Goal: Task Accomplishment & Management: Complete application form

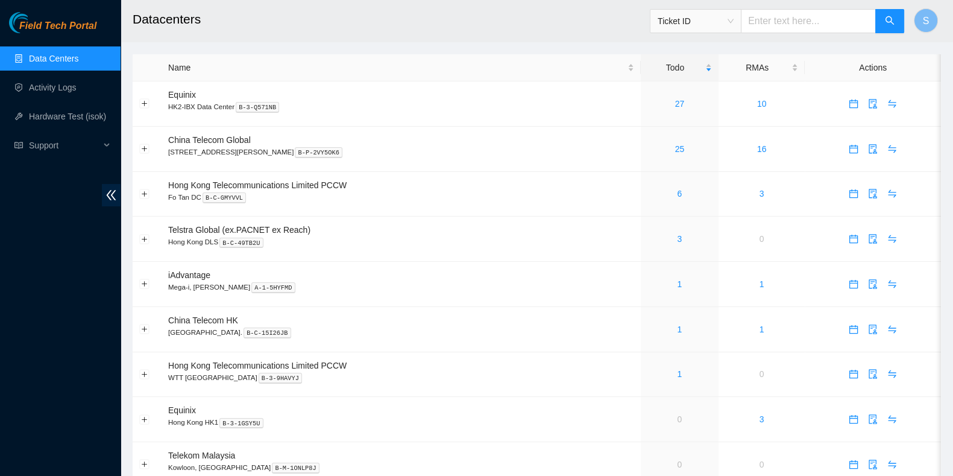
click at [5, 304] on div "Field Tech Portal Data Centers Activity Logs Hardware Test (isok) Support" at bounding box center [60, 244] width 121 height 464
click at [677, 240] on link "3" at bounding box center [679, 239] width 5 height 10
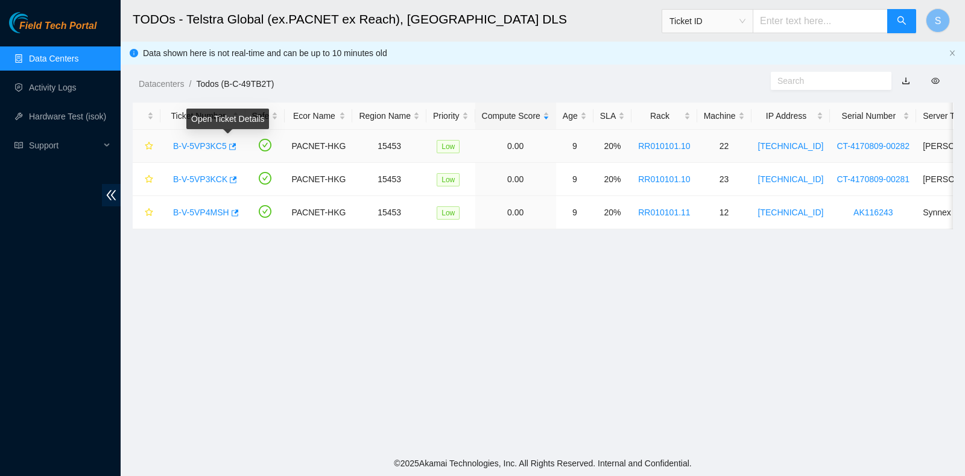
click at [210, 138] on div "B-V-5VP3KC5" at bounding box center [203, 145] width 72 height 19
click at [210, 153] on div "B-V-5VP3KC5" at bounding box center [203, 145] width 72 height 19
click at [210, 144] on link "B-V-5VP3KC5" at bounding box center [200, 146] width 54 height 10
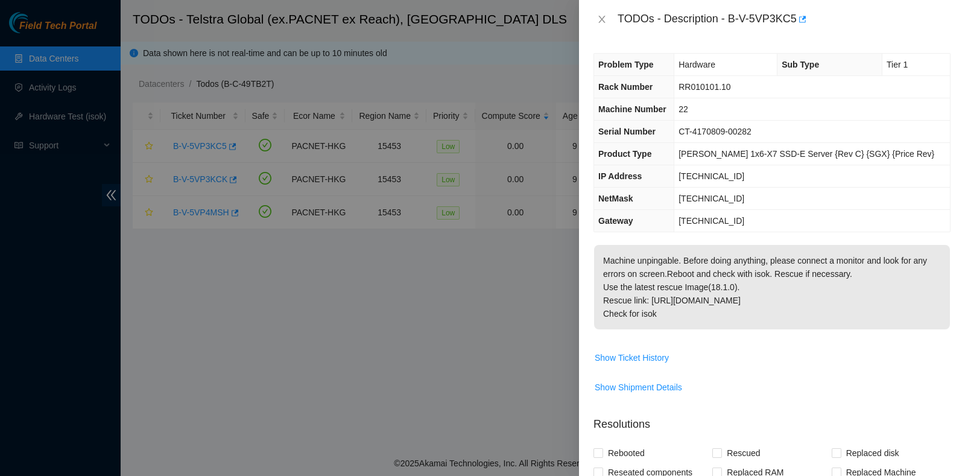
scroll to position [359, 0]
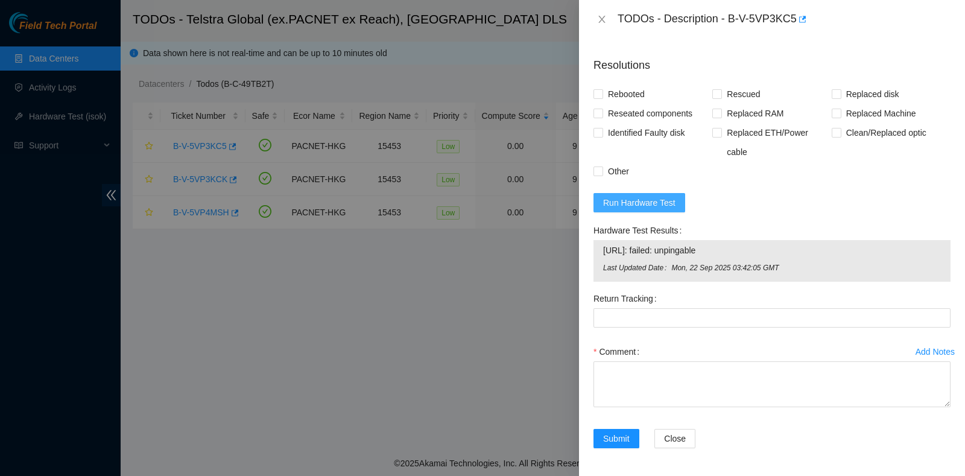
click at [636, 200] on span "Run Hardware Test" at bounding box center [639, 202] width 72 height 13
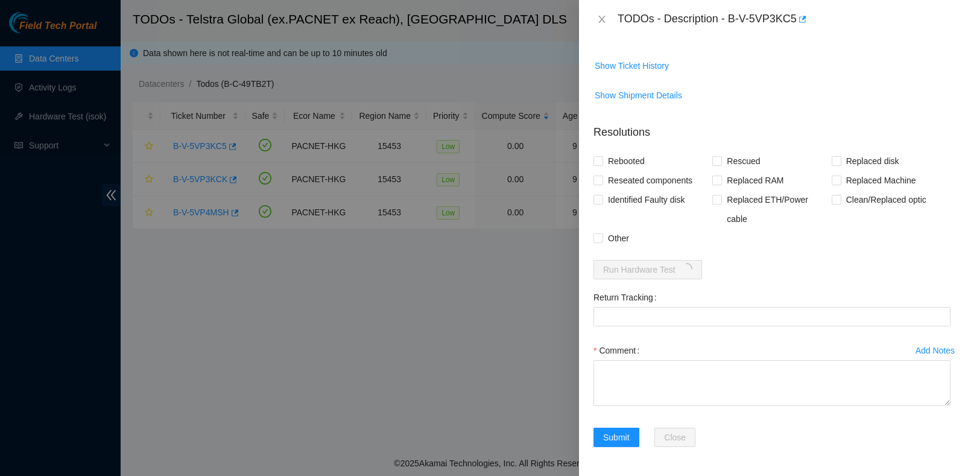
scroll to position [290, 0]
click at [629, 183] on span "Reseated components" at bounding box center [650, 181] width 94 height 19
click at [602, 183] on input "Reseated components" at bounding box center [597, 181] width 8 height 8
checkbox input "true"
click at [619, 164] on span "Rebooted" at bounding box center [626, 162] width 46 height 19
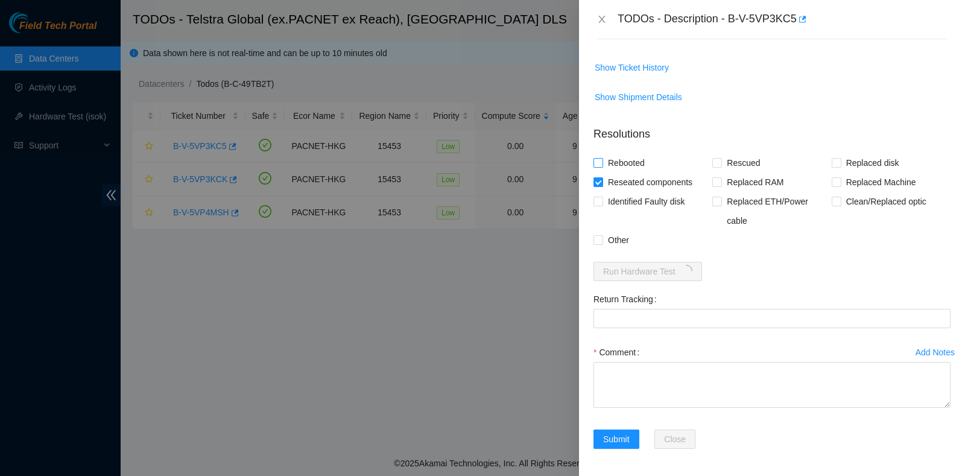
click at [602, 164] on input "Rebooted" at bounding box center [597, 162] width 8 height 8
checkbox input "true"
click at [715, 165] on input "Rescued" at bounding box center [716, 162] width 8 height 8
checkbox input "true"
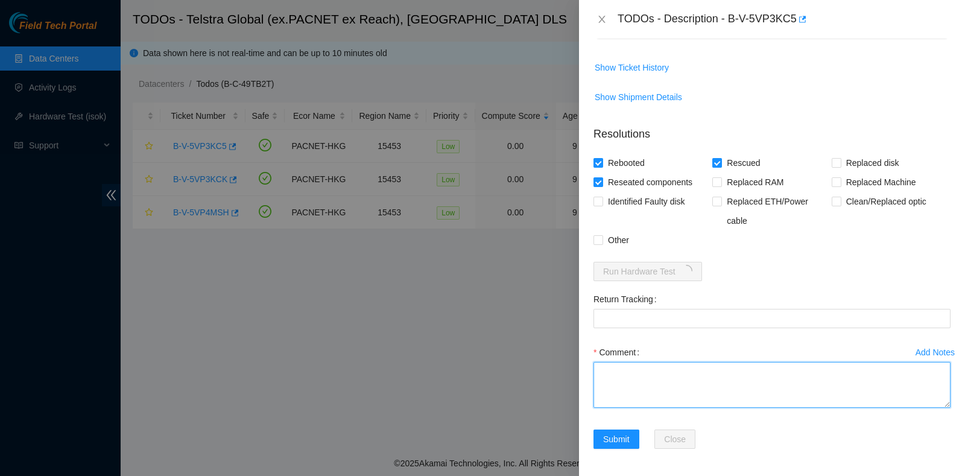
click at [636, 388] on textarea "Comment" at bounding box center [771, 385] width 357 height 46
type textarea "pass ok"
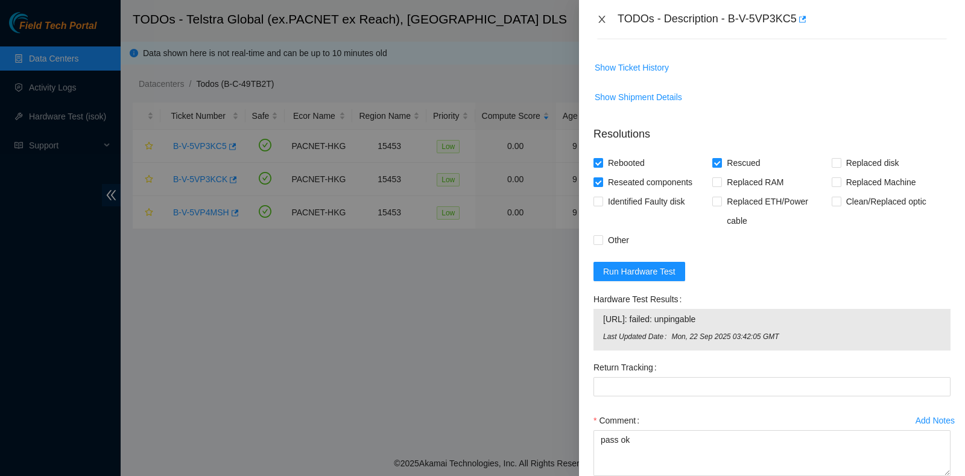
click at [603, 17] on icon "close" at bounding box center [601, 19] width 7 height 7
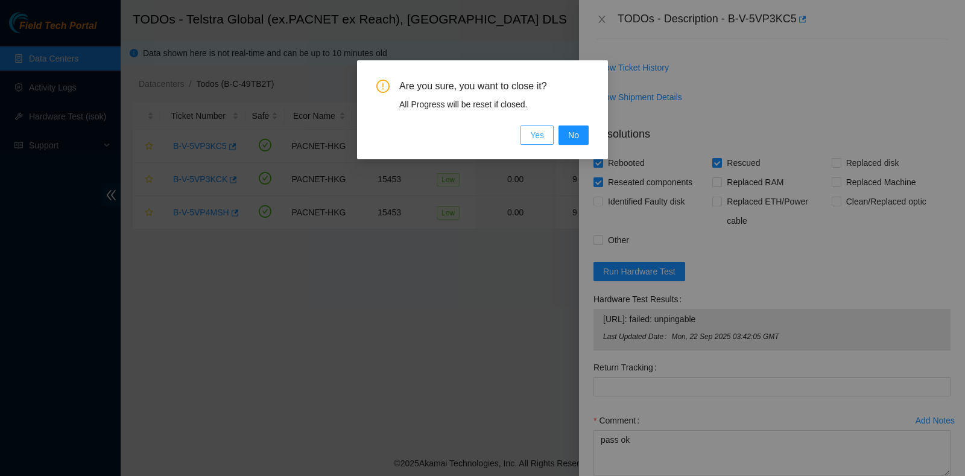
click at [543, 138] on span "Yes" at bounding box center [537, 134] width 14 height 13
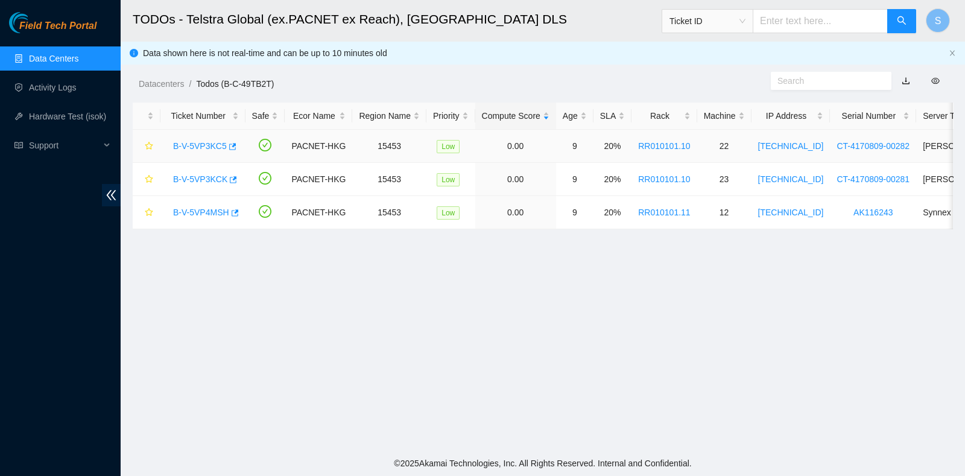
scroll to position [321, 0]
drag, startPoint x: 192, startPoint y: 202, endPoint x: 190, endPoint y: 209, distance: 7.1
click at [192, 203] on div "B-V-5VP4MSH" at bounding box center [203, 212] width 72 height 19
click at [190, 209] on link "B-V-5VP4MSH" at bounding box center [201, 212] width 56 height 10
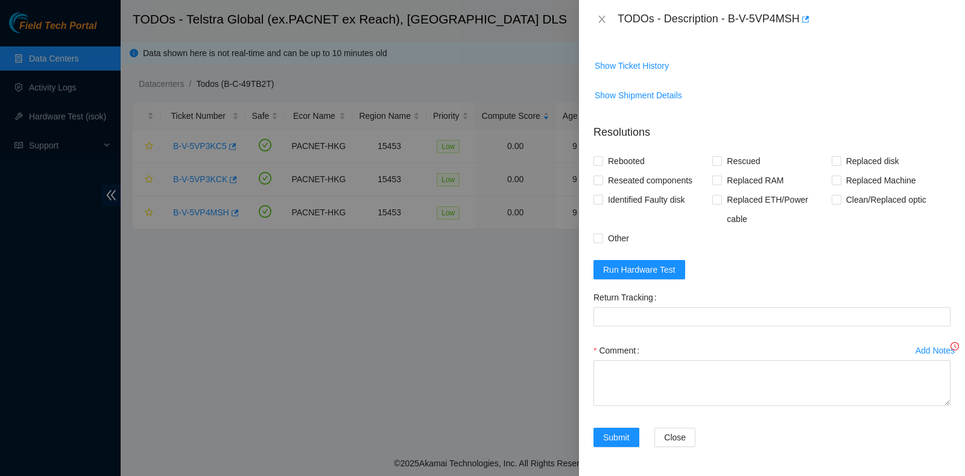
scroll to position [290, 0]
click at [667, 262] on button "Run Hardware Test" at bounding box center [639, 271] width 92 height 19
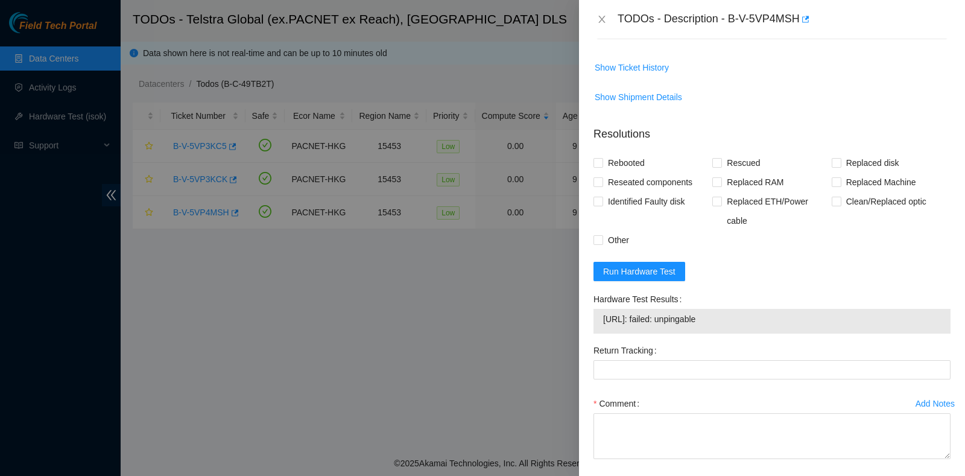
click at [600, 7] on div "TODOs - Description - B-V-5VP4MSH" at bounding box center [772, 19] width 386 height 39
click at [600, 11] on div "TODOs - Description - B-V-5VP4MSH" at bounding box center [771, 19] width 357 height 19
click at [603, 14] on icon "close" at bounding box center [602, 19] width 10 height 10
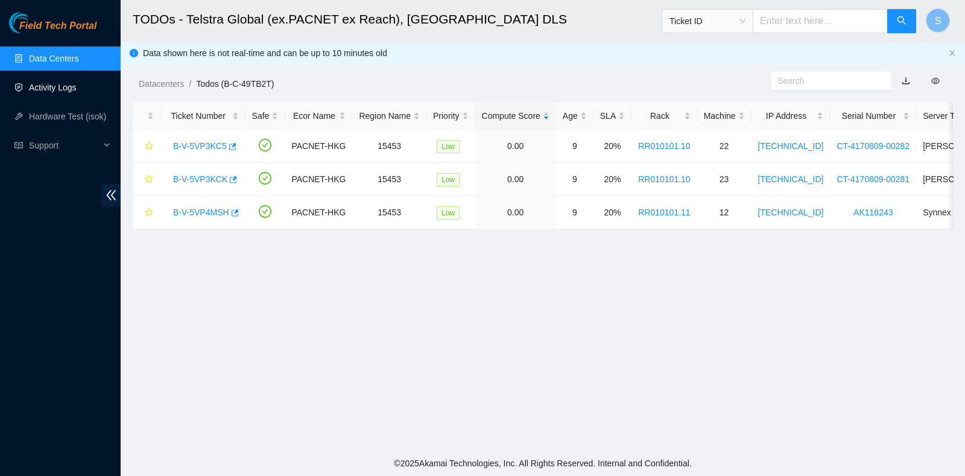
scroll to position [321, 0]
click at [157, 87] on link "Datacenters" at bounding box center [161, 84] width 45 height 10
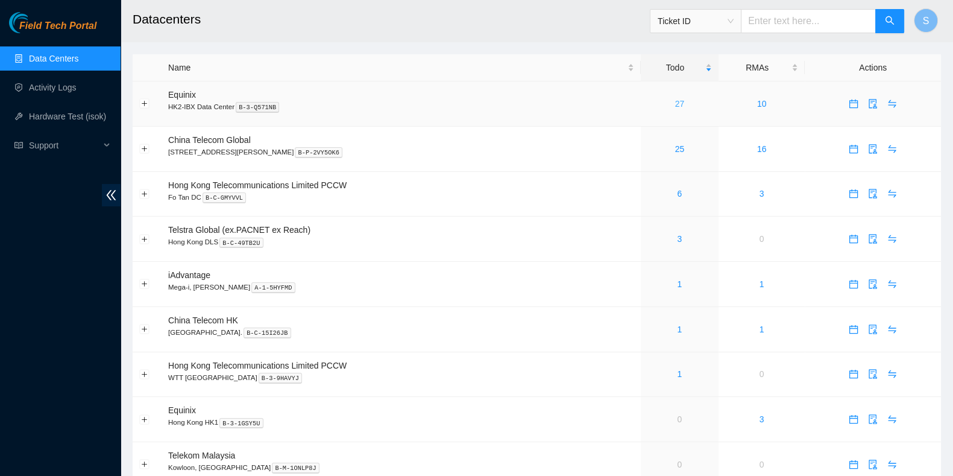
click at [675, 105] on link "27" at bounding box center [680, 104] width 10 height 10
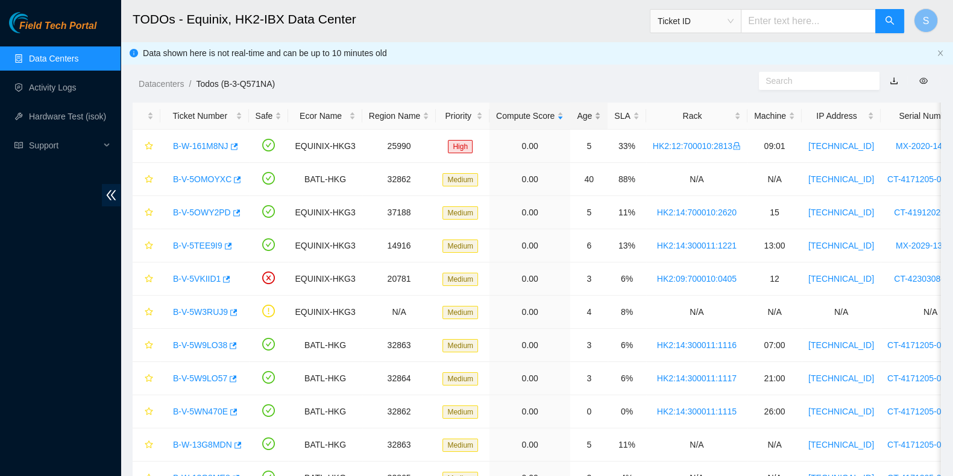
click at [577, 109] on div "Age" at bounding box center [589, 115] width 24 height 13
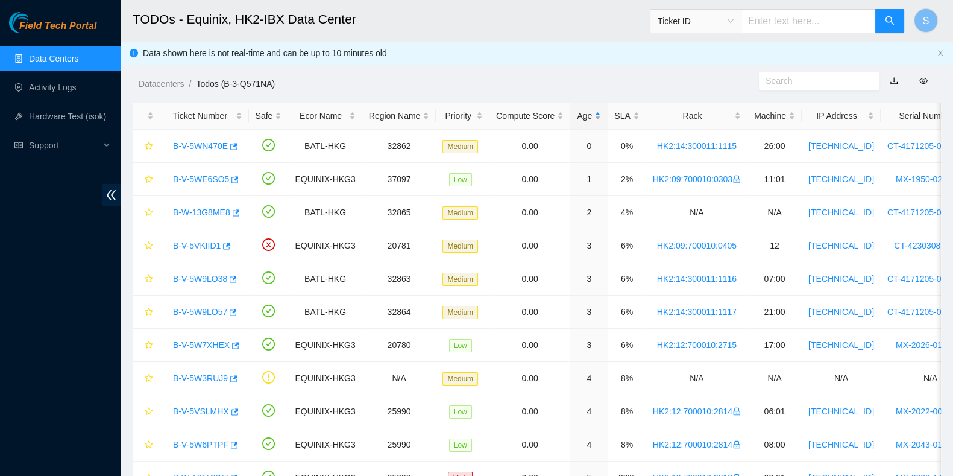
click at [595, 112] on div "Age" at bounding box center [589, 115] width 24 height 13
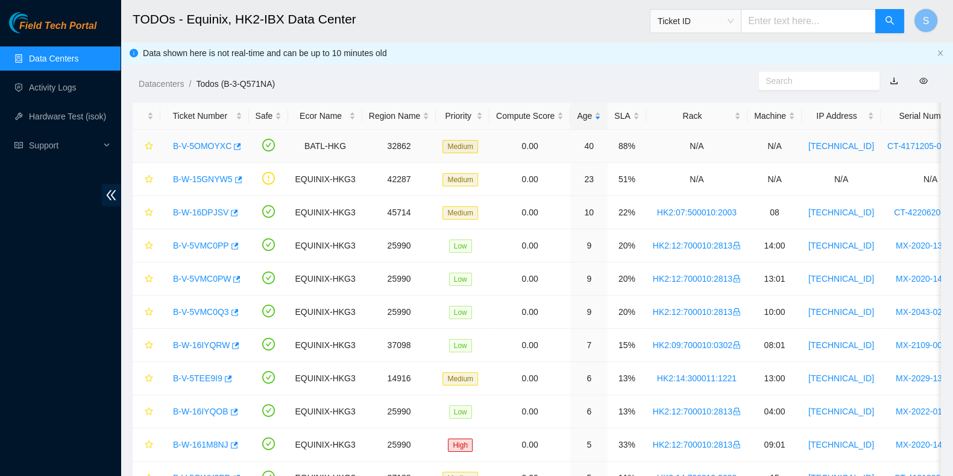
click at [184, 149] on link "B-V-5OMOYXC" at bounding box center [202, 146] width 58 height 10
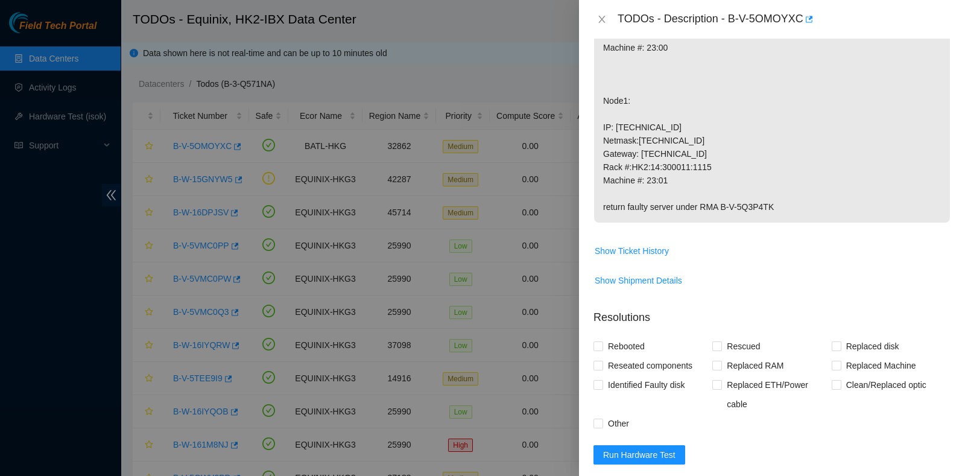
scroll to position [377, 0]
click at [660, 444] on button "Run Hardware Test" at bounding box center [639, 453] width 92 height 19
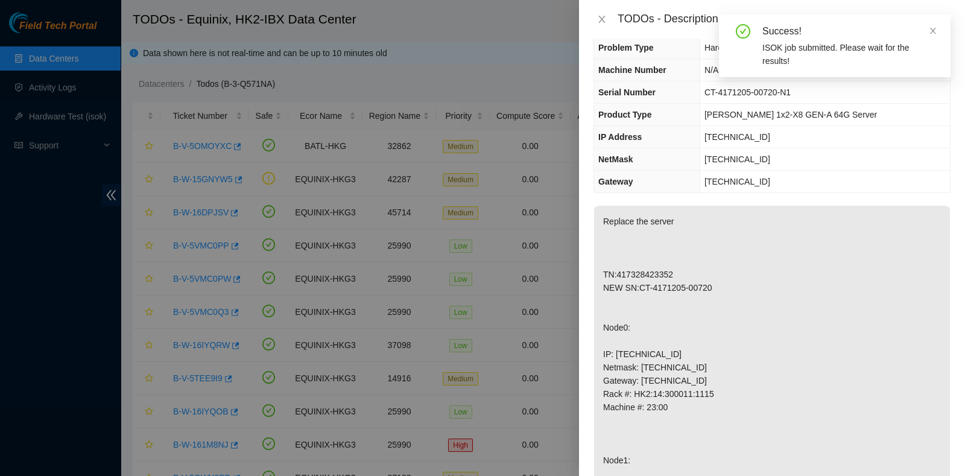
scroll to position [0, 0]
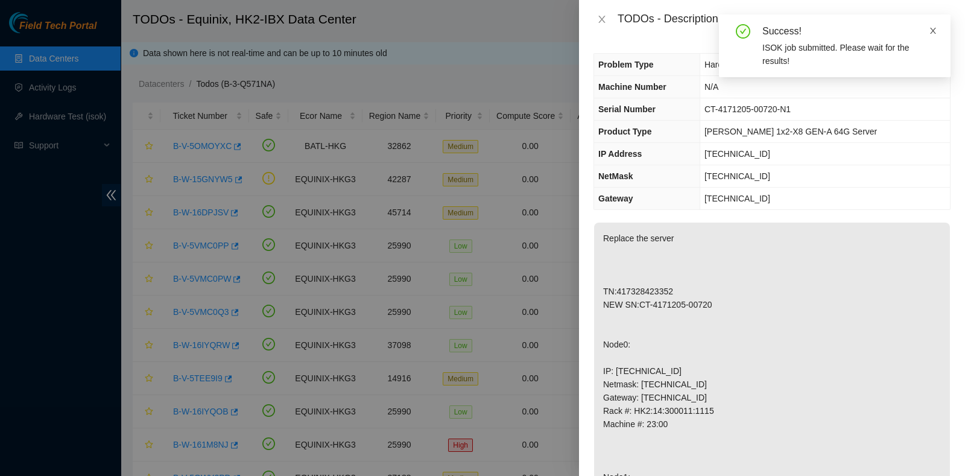
click at [931, 34] on icon "close" at bounding box center [932, 31] width 8 height 8
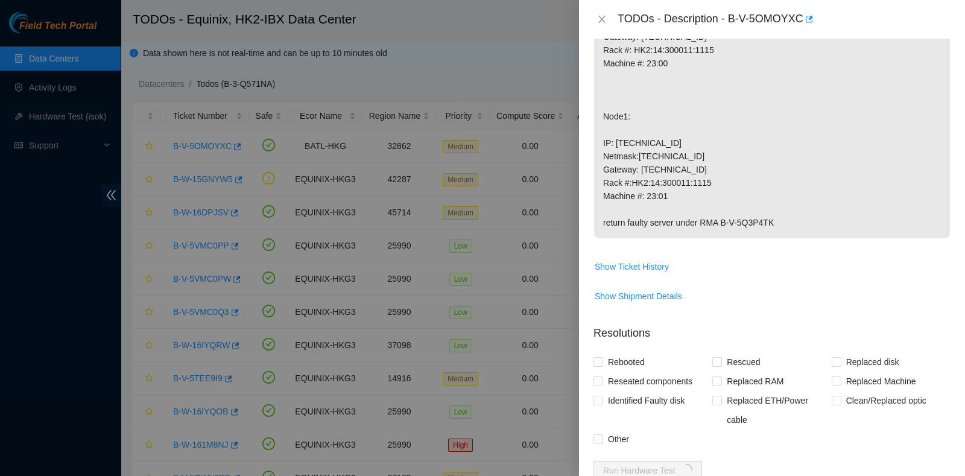
click at [720, 160] on p "Replace the server TN:417328423352 NEW SN:CT-4171205-00720 Node0: IP: 23.204.14…" at bounding box center [772, 50] width 356 height 376
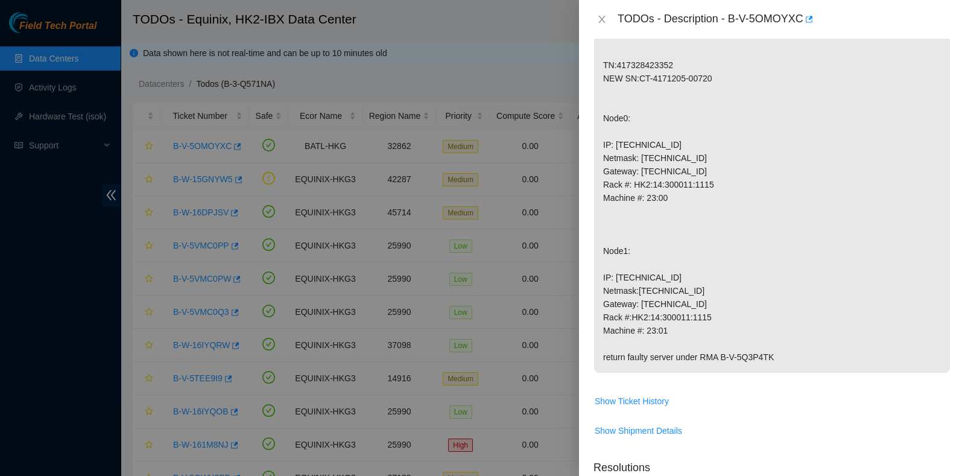
scroll to position [226, 0]
drag, startPoint x: 615, startPoint y: 139, endPoint x: 699, endPoint y: 146, distance: 84.1
click at [699, 146] on p "Replace the server TN:417328423352 NEW SN:CT-4171205-00720 Node0: IP: 23.204.14…" at bounding box center [772, 184] width 356 height 376
copy p "23.204.140.46"
click at [791, 19] on div "TODOs - Description - B-V-5OMOYXC" at bounding box center [783, 19] width 333 height 19
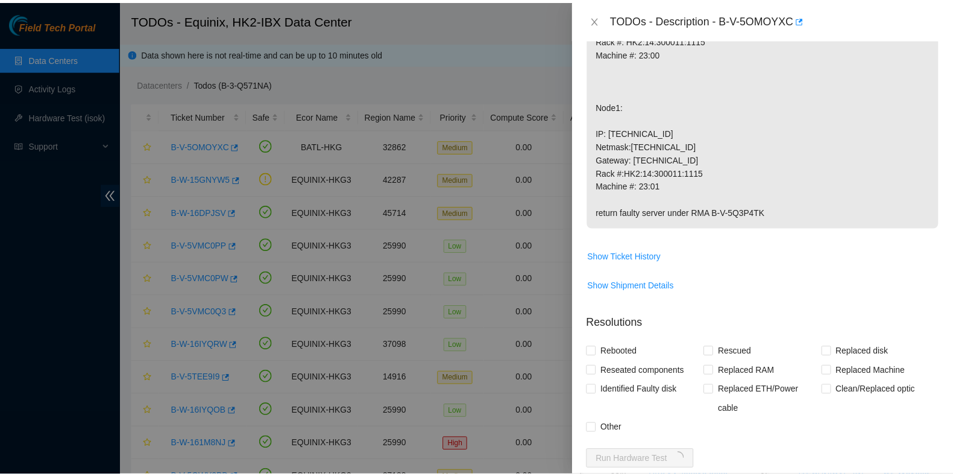
scroll to position [560, 0]
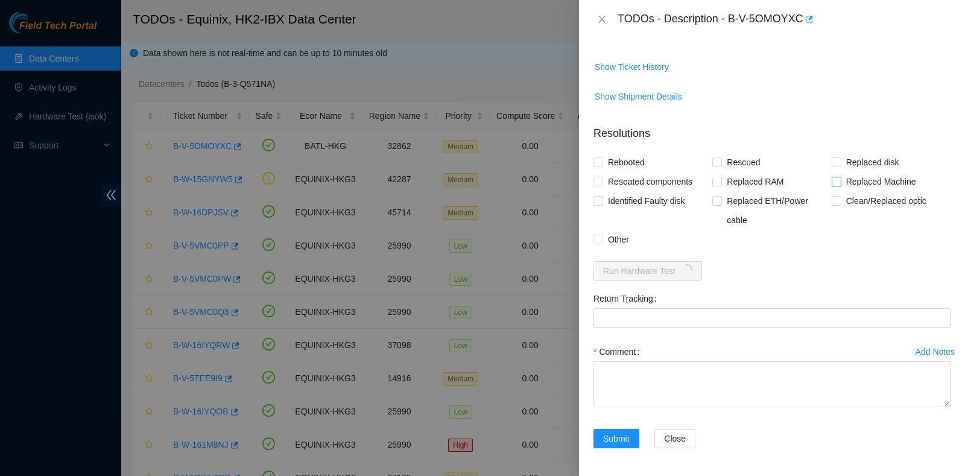
click at [875, 185] on span "Replaced Machine" at bounding box center [881, 181] width 80 height 19
click at [840, 185] on input "Replaced Machine" at bounding box center [835, 181] width 8 height 8
checkbox input "true"
click at [764, 162] on div "Rescued" at bounding box center [771, 162] width 119 height 19
click at [753, 160] on span "Rescued" at bounding box center [743, 162] width 43 height 19
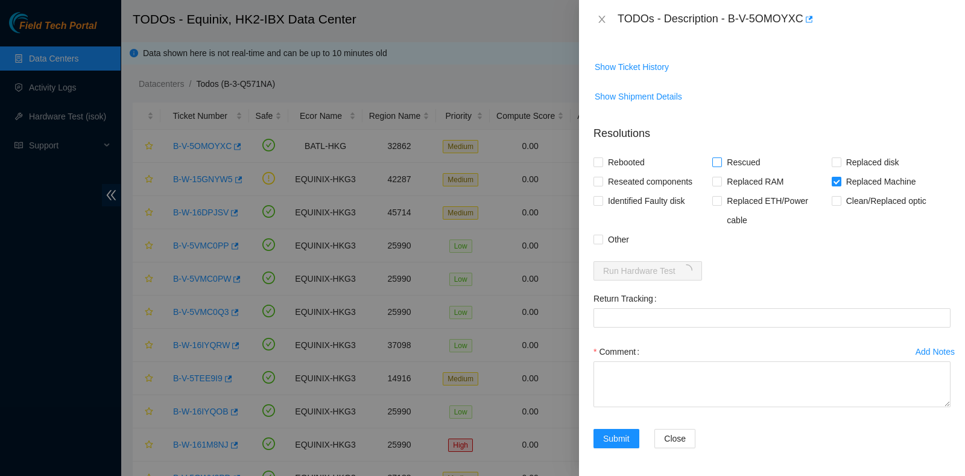
click at [720, 160] on input "Rescued" at bounding box center [716, 161] width 8 height 8
checkbox input "true"
click at [598, 11] on div "TODOs - Description - B-V-5OMOYXC" at bounding box center [771, 19] width 357 height 19
click at [598, 22] on icon "close" at bounding box center [602, 19] width 10 height 10
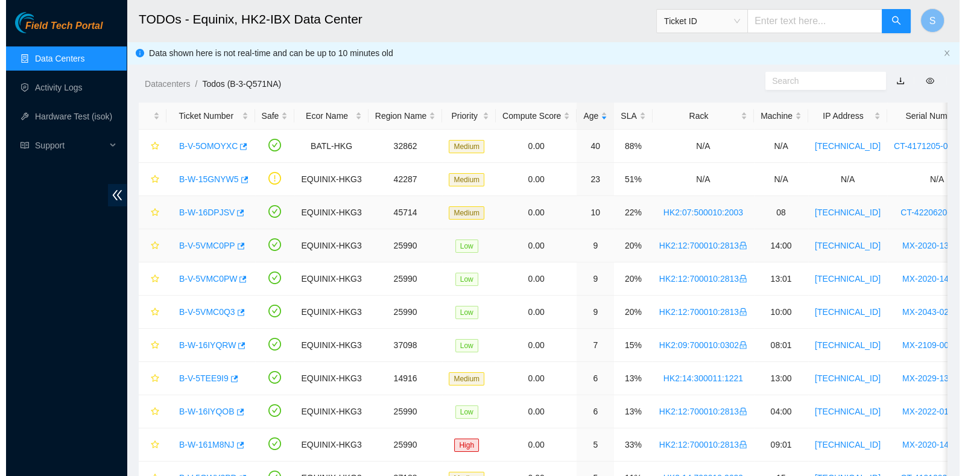
scroll to position [338, 0]
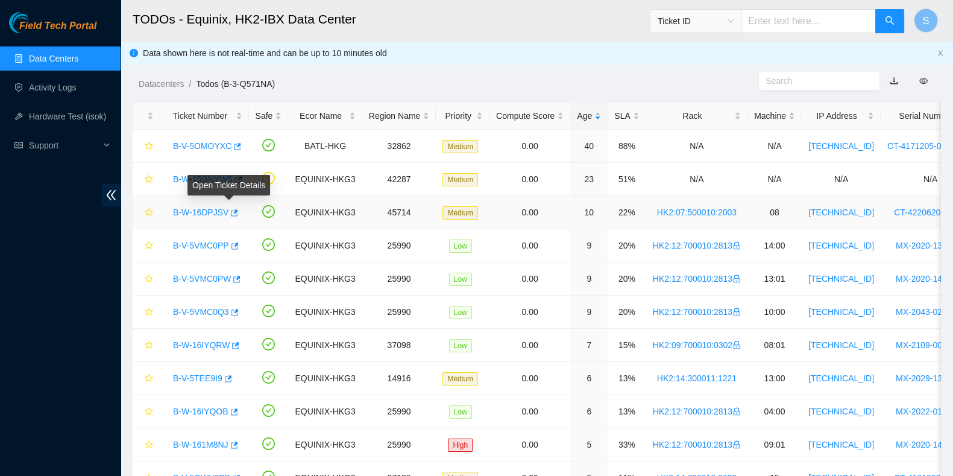
drag, startPoint x: 218, startPoint y: 187, endPoint x: 208, endPoint y: 181, distance: 11.1
click at [208, 181] on div "Open Ticket Details" at bounding box center [228, 185] width 83 height 20
click at [175, 174] on link "B-W-15GNYW5" at bounding box center [203, 179] width 60 height 10
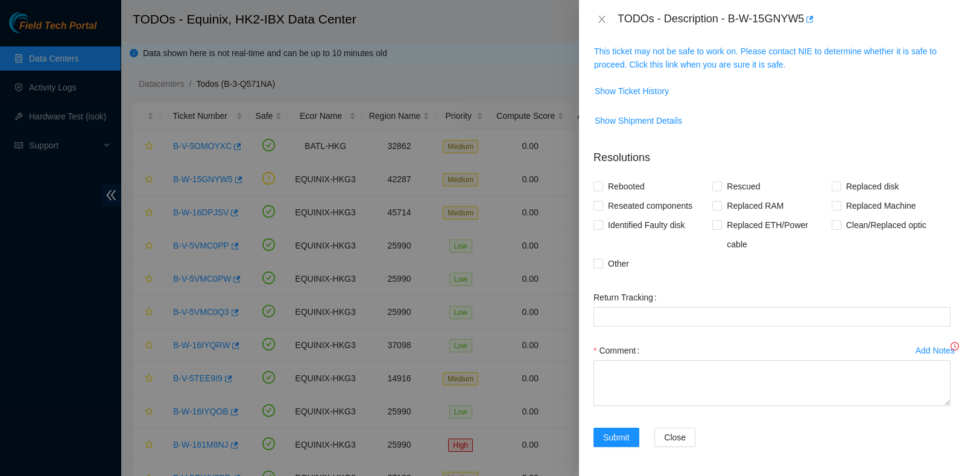
scroll to position [177, 0]
click at [744, 65] on link "This ticket may not be safe to work on. Please contact NIE to determine whether…" at bounding box center [765, 59] width 342 height 23
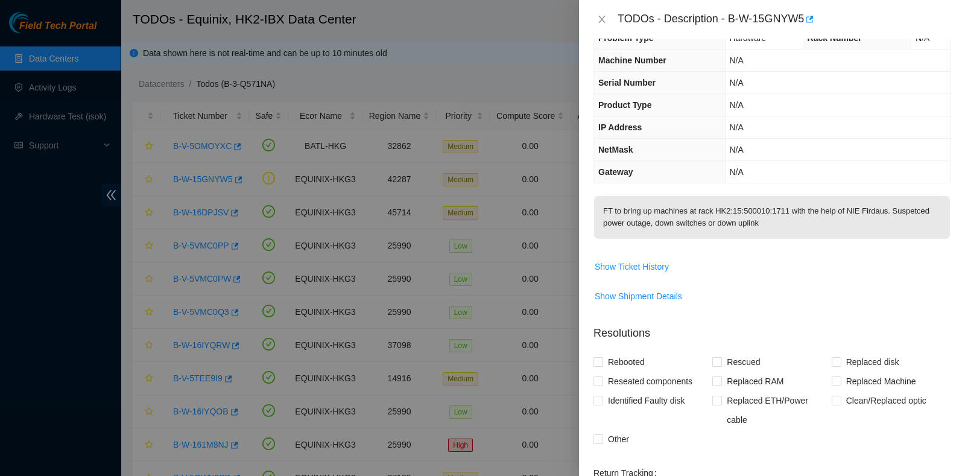
scroll to position [0, 0]
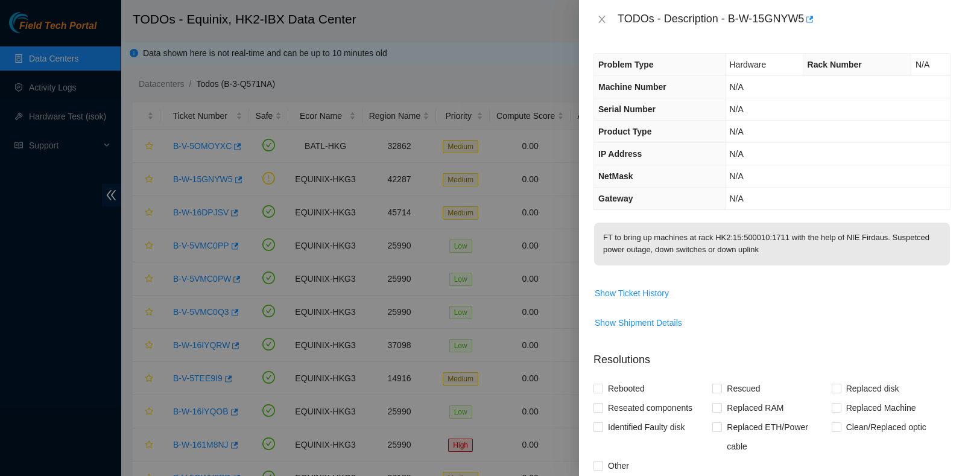
click at [44, 252] on div at bounding box center [482, 238] width 965 height 476
click at [606, 20] on icon "close" at bounding box center [602, 19] width 10 height 10
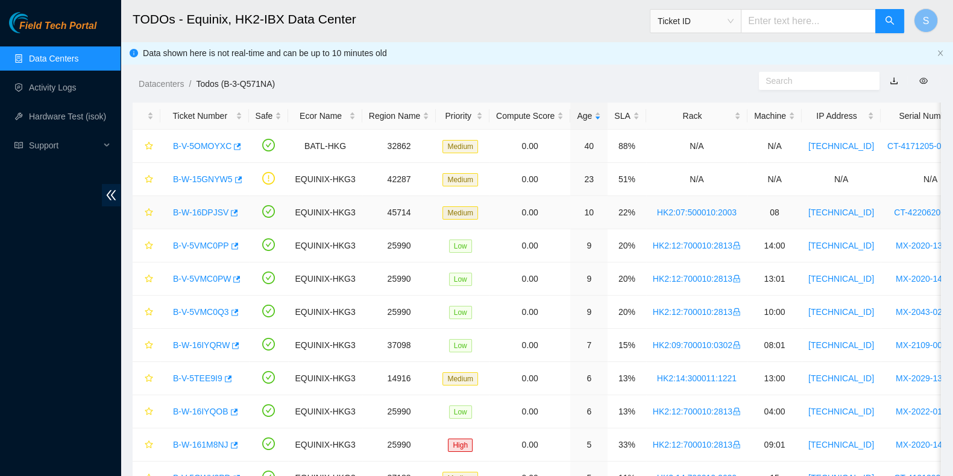
click at [186, 212] on link "B-W-16DPJSV" at bounding box center [200, 212] width 55 height 10
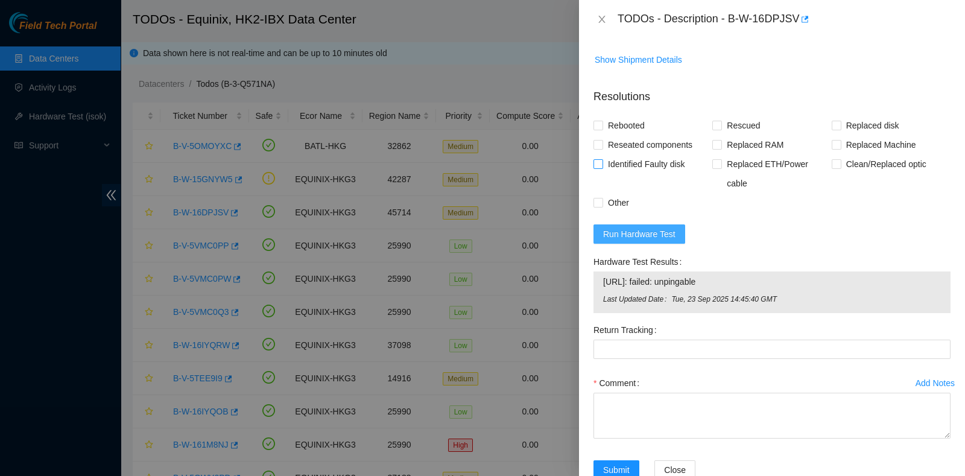
click at [669, 227] on span "Run Hardware Test" at bounding box center [639, 233] width 72 height 13
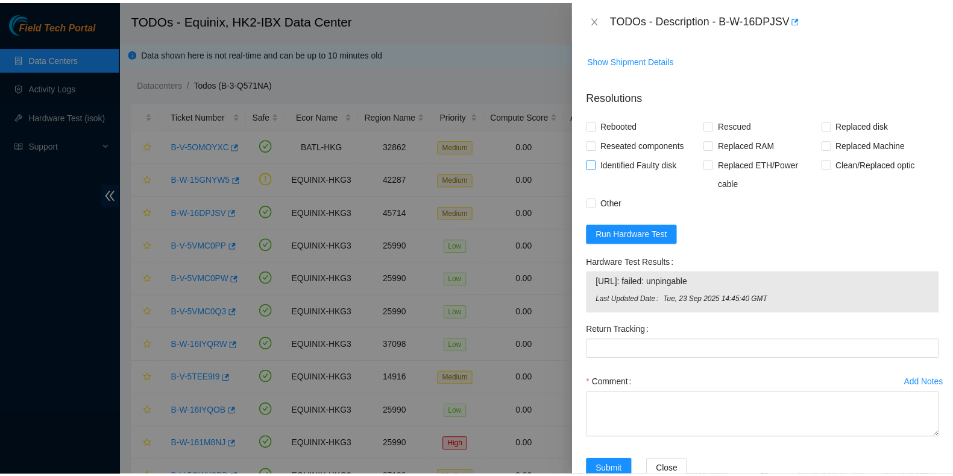
scroll to position [388, 0]
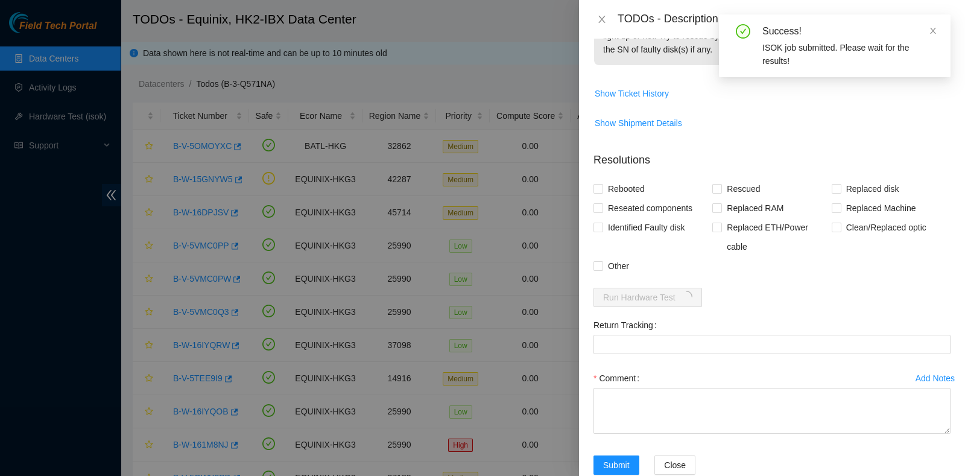
click at [590, 10] on div "TODOs - Description - B-W-16DPJSV" at bounding box center [772, 19] width 386 height 39
click at [597, 19] on icon "close" at bounding box center [602, 19] width 10 height 10
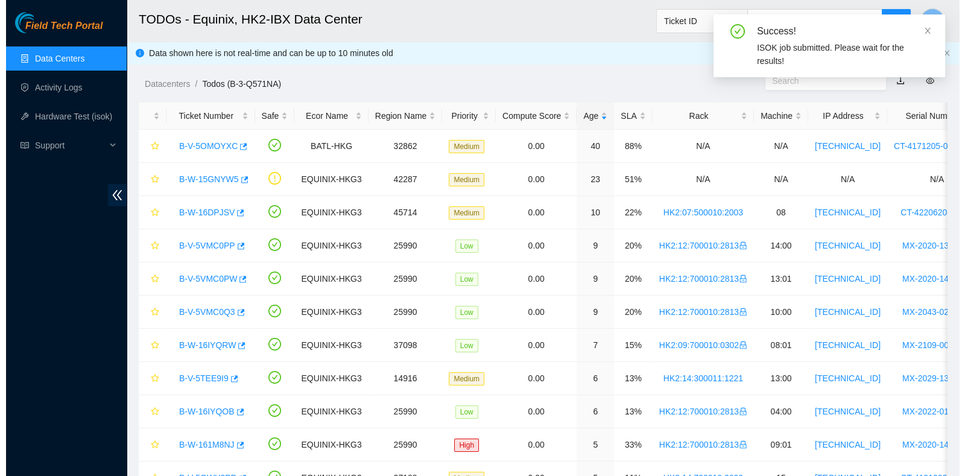
scroll to position [318, 0]
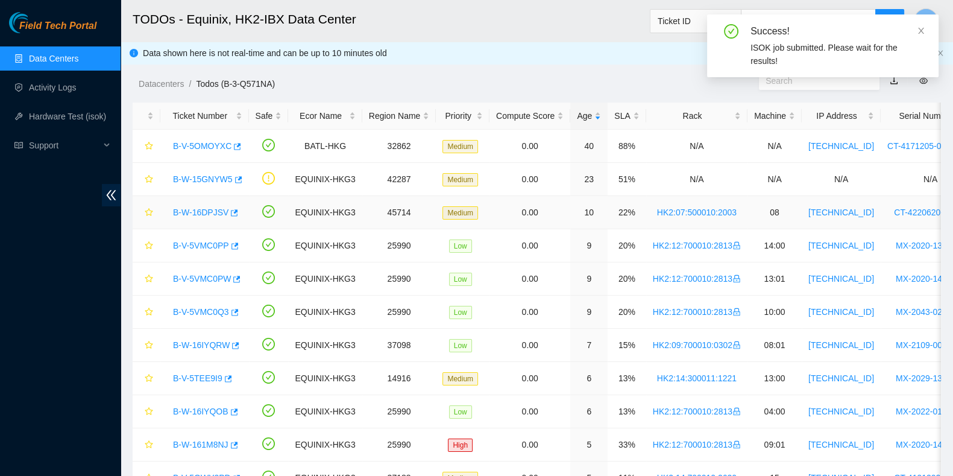
click at [186, 203] on div "B-W-16DPJSV" at bounding box center [204, 212] width 75 height 19
click at [184, 211] on link "B-W-16DPJSV" at bounding box center [200, 212] width 55 height 10
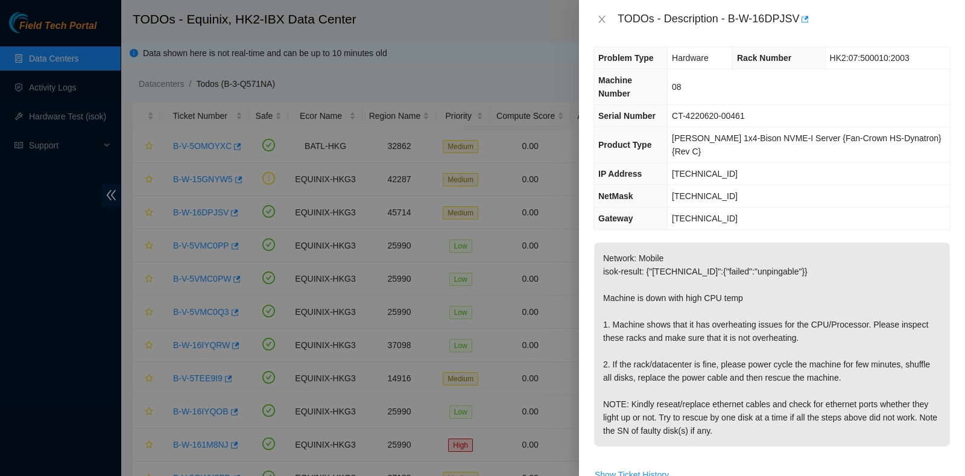
scroll to position [0, 0]
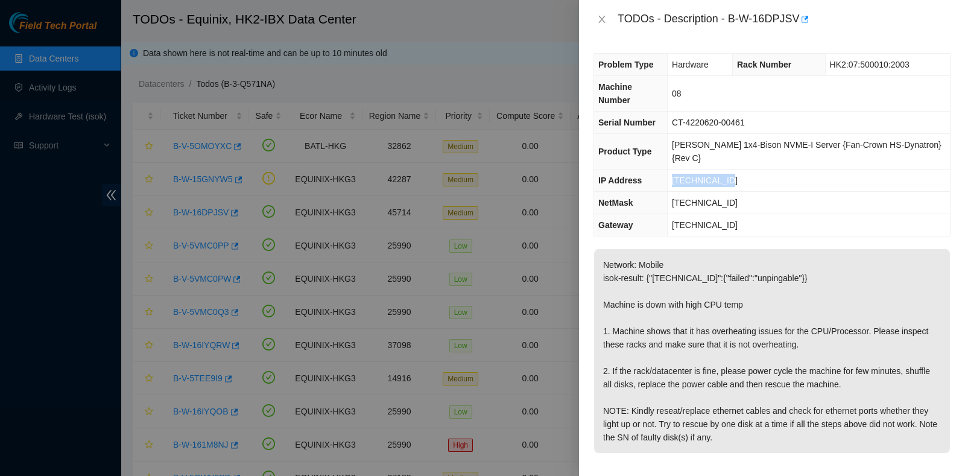
drag, startPoint x: 741, startPoint y: 148, endPoint x: 682, endPoint y: 149, distance: 59.1
click at [679, 169] on td "184.26.91.114" at bounding box center [808, 180] width 282 height 22
copy span "184.26.91.114"
click at [798, 214] on td "184.26.91.1" at bounding box center [808, 225] width 282 height 22
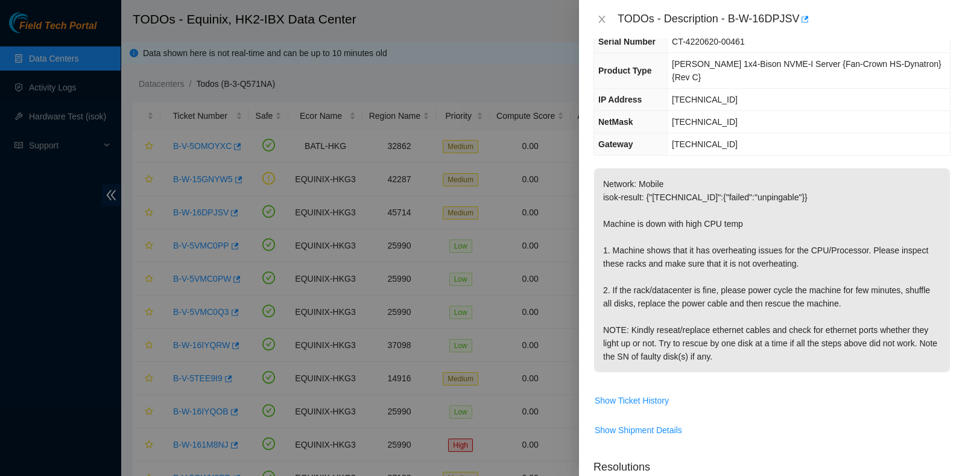
scroll to position [80, 0]
drag, startPoint x: 13, startPoint y: 315, endPoint x: 25, endPoint y: 316, distance: 11.5
click at [13, 316] on div at bounding box center [482, 238] width 965 height 476
click at [626, 292] on p "Network: Mobile isok-result: {"184.26.91.114":{"failed":"unpingable"}} Machine …" at bounding box center [772, 271] width 356 height 204
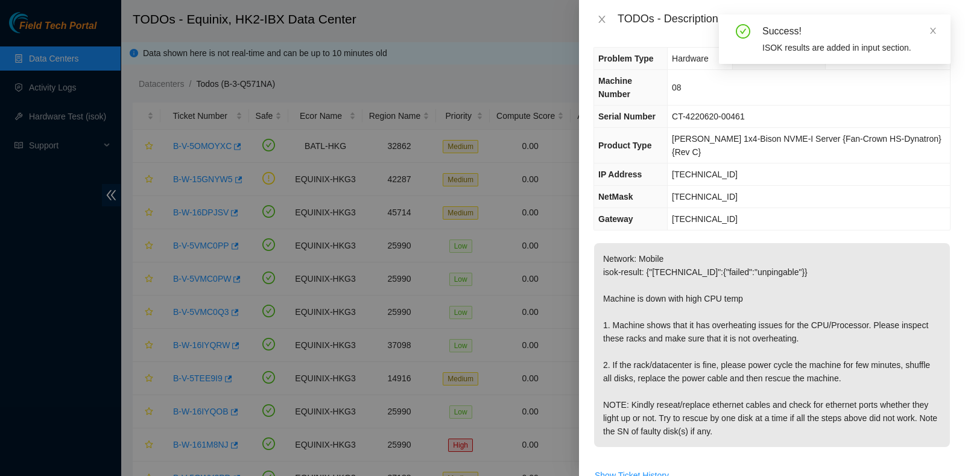
scroll to position [0, 0]
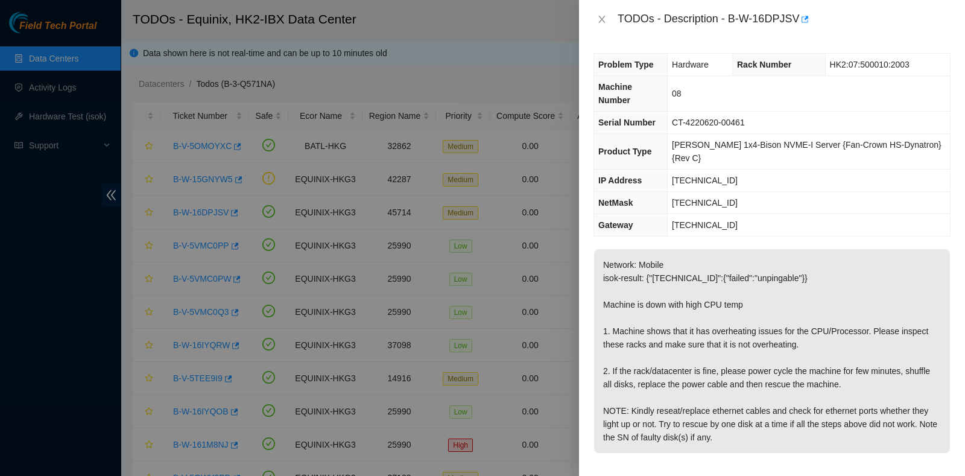
click at [911, 378] on p "Network: Mobile isok-result: {"184.26.91.114":{"failed":"unpingable"}} Machine …" at bounding box center [772, 351] width 356 height 204
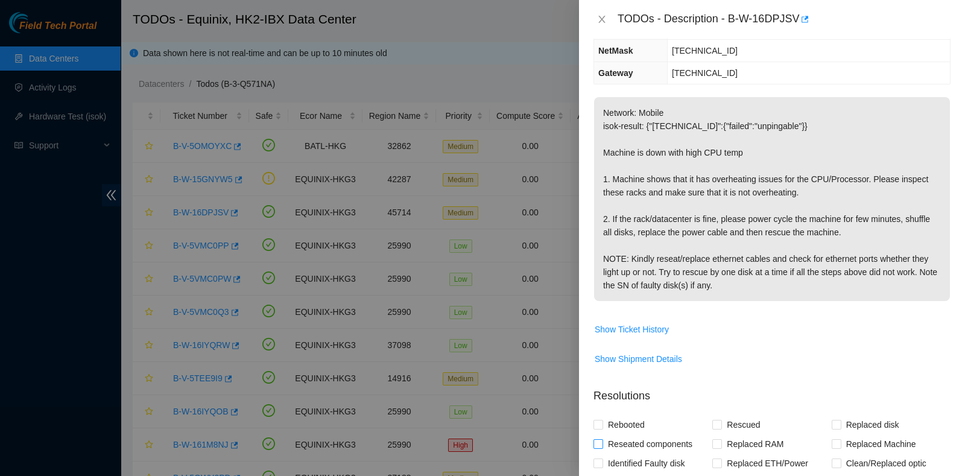
scroll to position [150, 0]
click at [632, 436] on span "Reseated components" at bounding box center [650, 445] width 94 height 19
click at [602, 441] on input "Reseated components" at bounding box center [597, 445] width 8 height 8
checkbox input "true"
click at [624, 417] on span "Rebooted" at bounding box center [626, 426] width 46 height 19
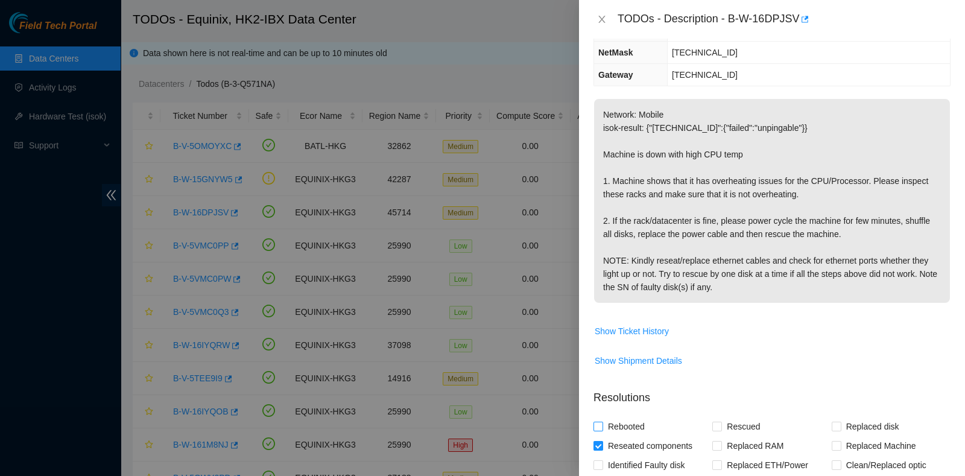
click at [602, 421] on input "Rebooted" at bounding box center [597, 425] width 8 height 8
checkbox input "true"
click at [725, 417] on span "Rescued" at bounding box center [743, 426] width 43 height 19
click at [720, 421] on input "Rescued" at bounding box center [716, 425] width 8 height 8
checkbox input "true"
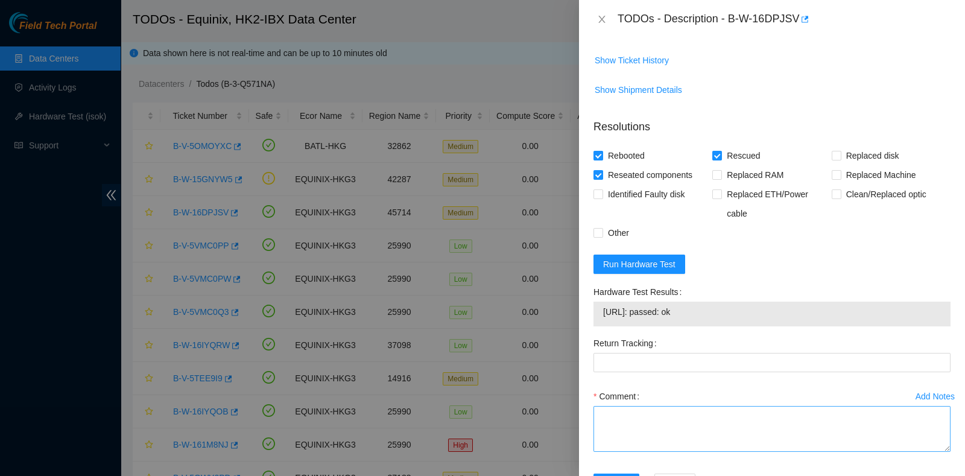
scroll to position [439, 0]
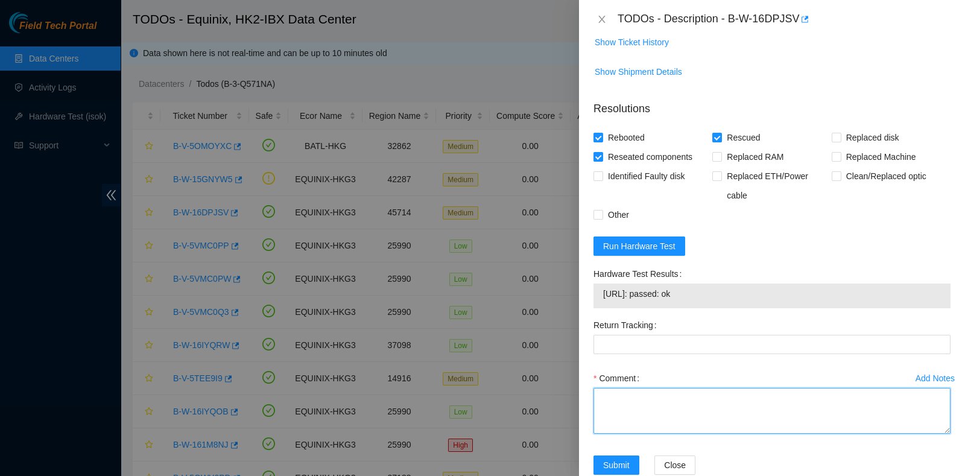
click at [670, 389] on textarea "Comment" at bounding box center [771, 411] width 357 height 46
paste textarea "2003 machine 08 no special issue. No ventilation issues. Rescued can ping."
type textarea "2003 machine 08 no special issue. No ventilation issues. Rescued can ping."
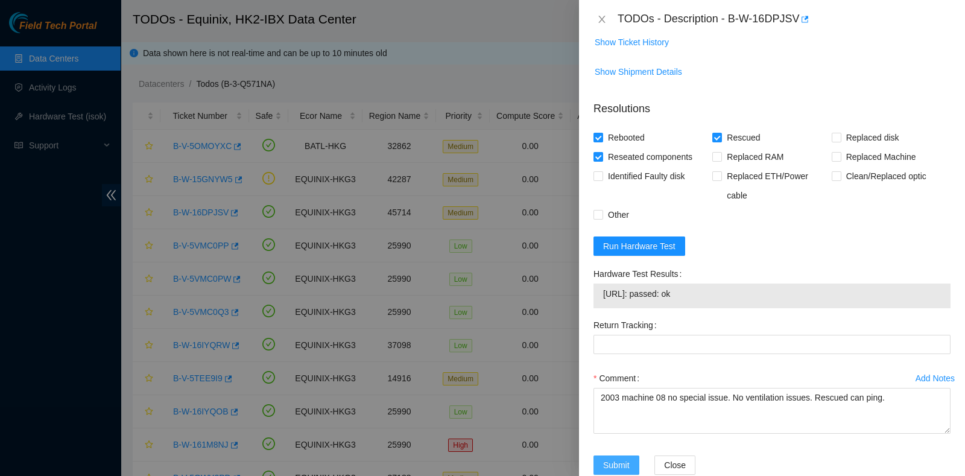
click at [614, 455] on button "Submit" at bounding box center [616, 464] width 46 height 19
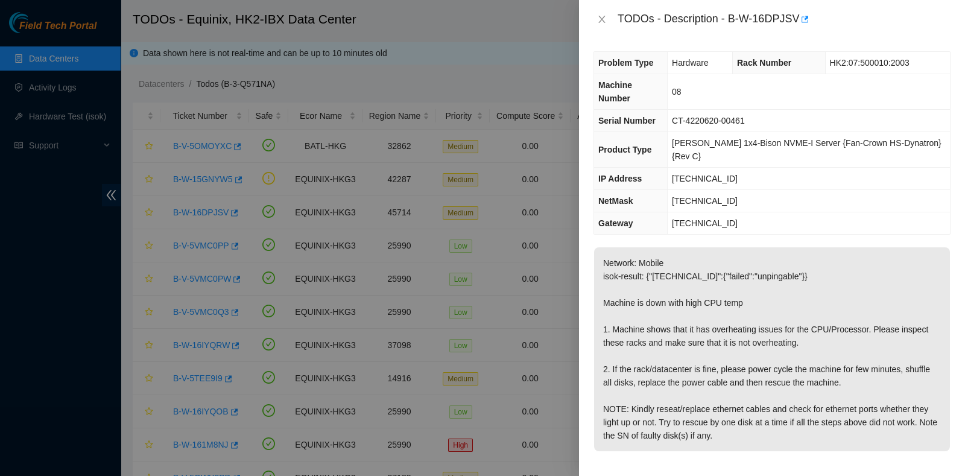
scroll to position [0, 0]
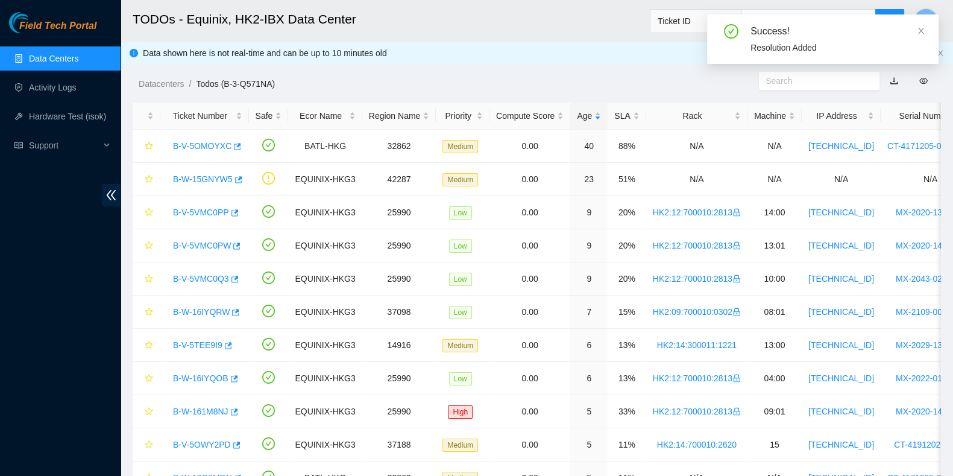
click at [66, 319] on div "Field Tech Portal Data Centers Activity Logs Hardware Test (isok) Support" at bounding box center [60, 244] width 121 height 464
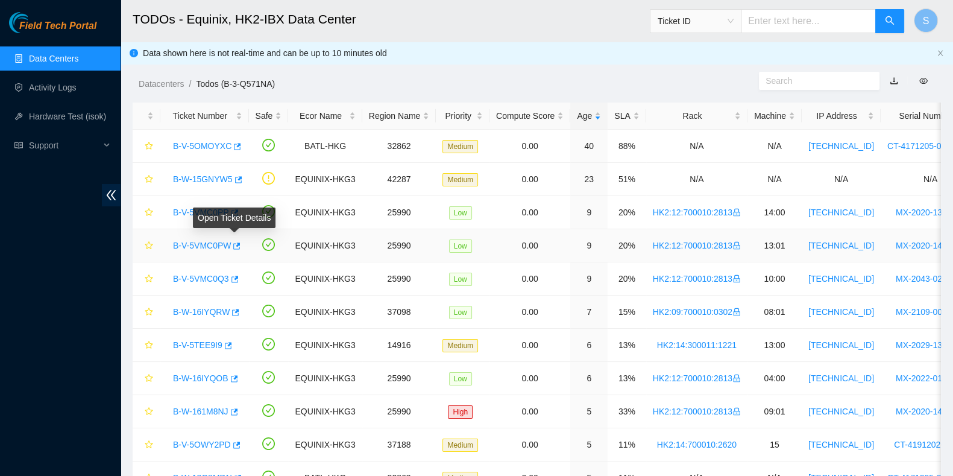
click at [199, 215] on div "Open Ticket Details" at bounding box center [234, 217] width 83 height 20
click at [197, 209] on div "Open Ticket Details" at bounding box center [234, 217] width 83 height 20
click at [190, 213] on link "B-V-5VMC0PP" at bounding box center [201, 212] width 56 height 10
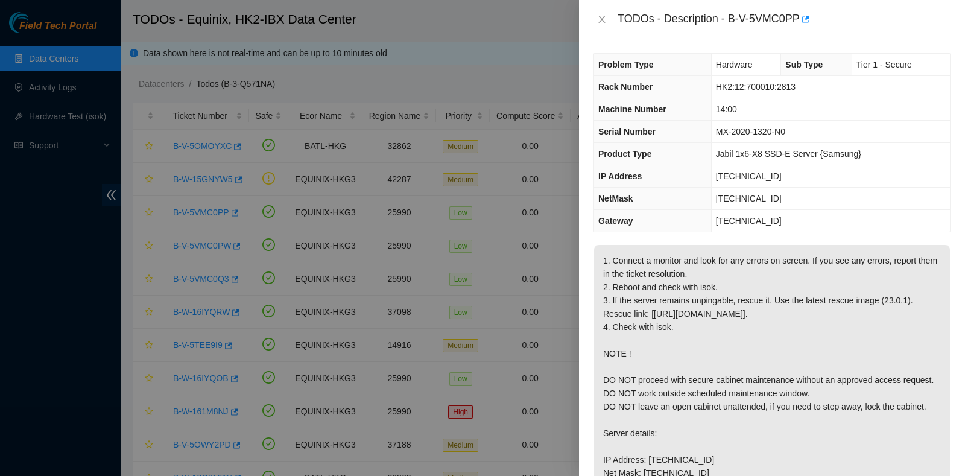
click at [3, 428] on div at bounding box center [482, 238] width 965 height 476
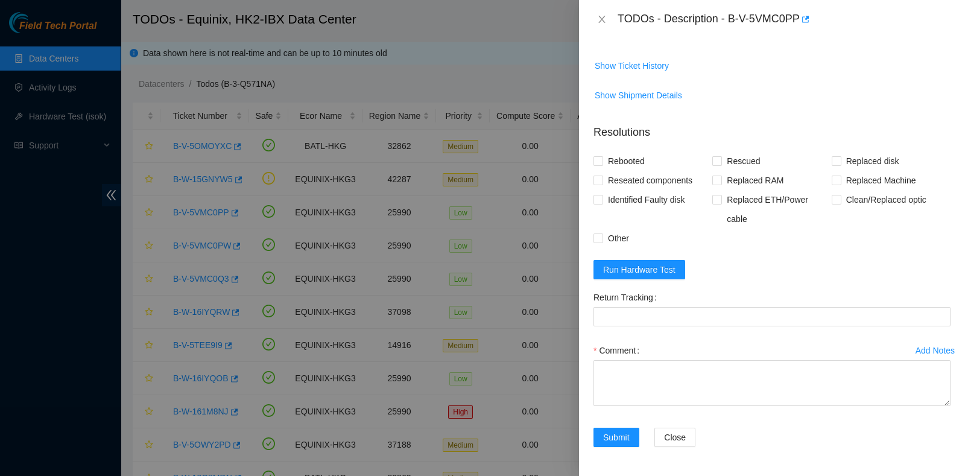
scroll to position [582, 0]
click at [651, 274] on span "Run Hardware Test" at bounding box center [639, 269] width 72 height 13
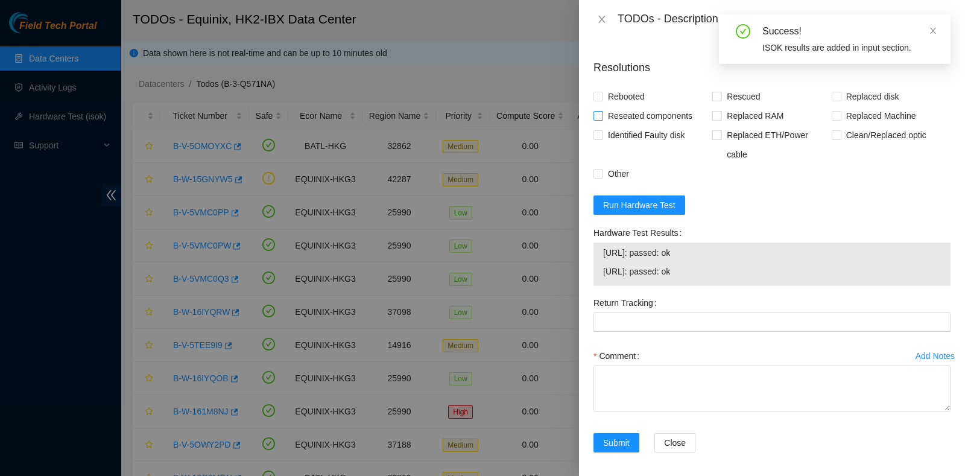
click at [630, 125] on span "Reseated components" at bounding box center [650, 115] width 94 height 19
click at [602, 119] on input "Reseated components" at bounding box center [597, 115] width 8 height 8
checkbox input "true"
click at [625, 106] on span "Rebooted" at bounding box center [626, 96] width 46 height 19
click at [602, 100] on input "Rebooted" at bounding box center [597, 96] width 8 height 8
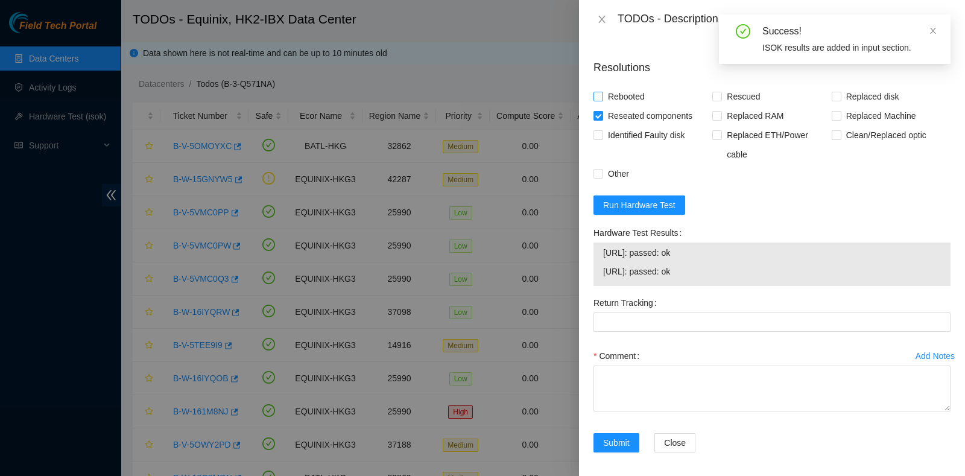
checkbox input "true"
click at [722, 106] on span "Rescued" at bounding box center [743, 96] width 43 height 19
click at [719, 100] on input "Rescued" at bounding box center [716, 96] width 8 height 8
checkbox input "true"
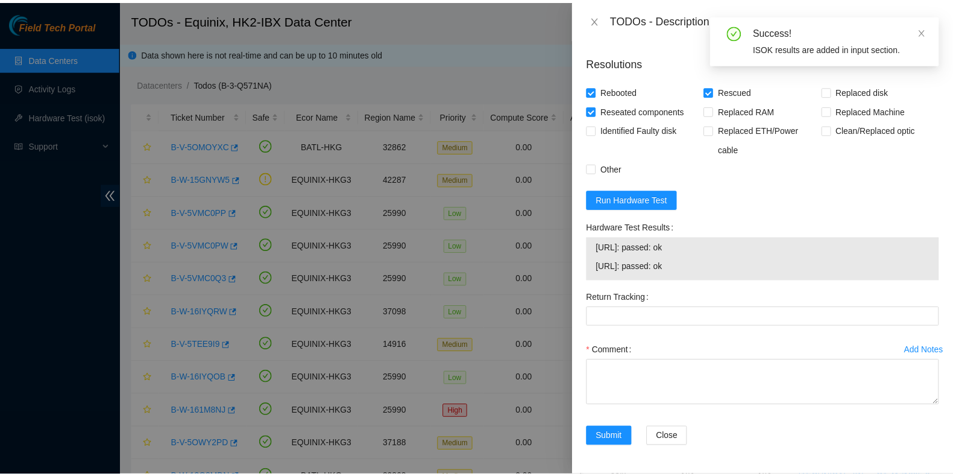
scroll to position [652, 0]
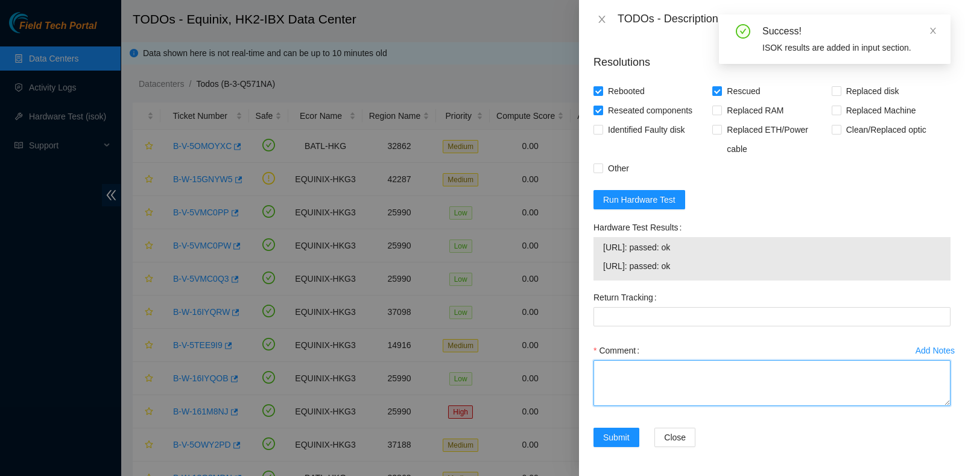
click at [764, 384] on textarea "Comment" at bounding box center [771, 383] width 357 height 46
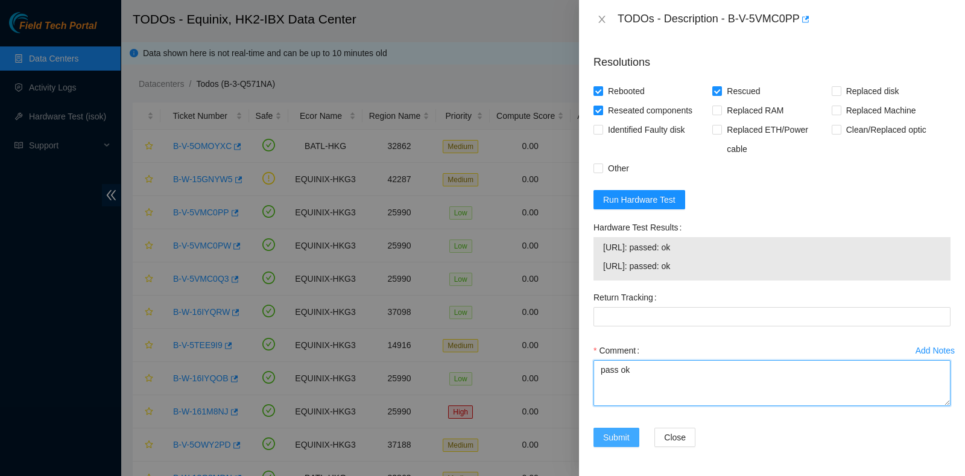
type textarea "pass ok"
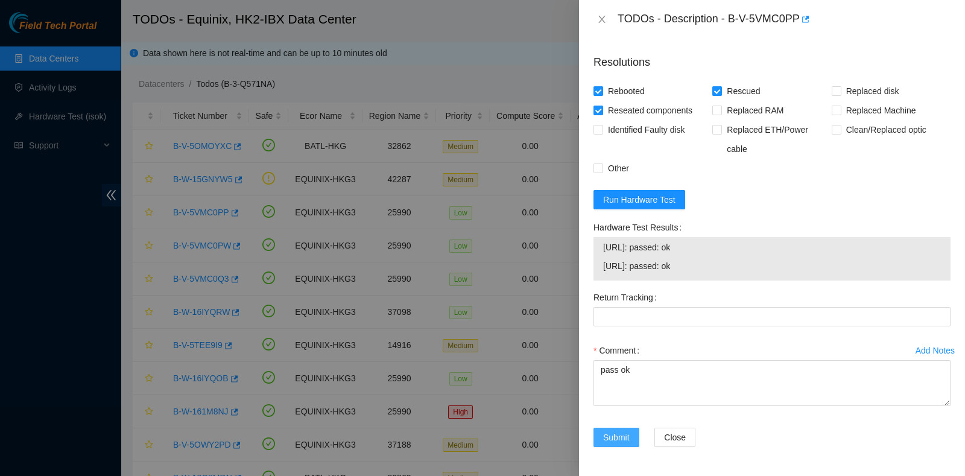
click at [605, 439] on span "Submit" at bounding box center [616, 436] width 27 height 13
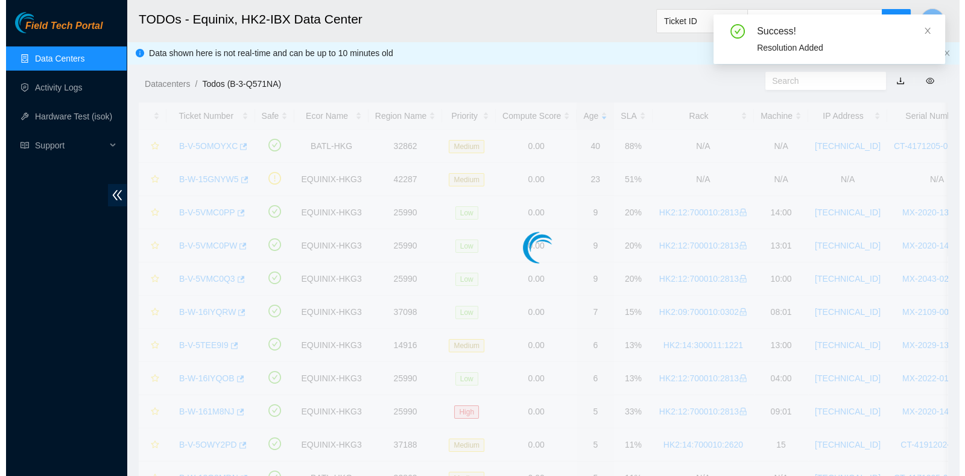
scroll to position [325, 0]
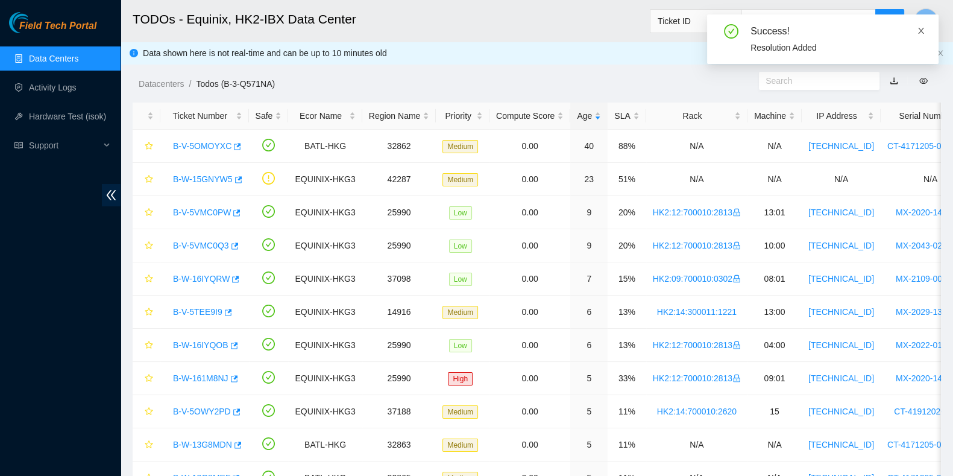
click at [918, 34] on icon "close" at bounding box center [921, 31] width 8 height 8
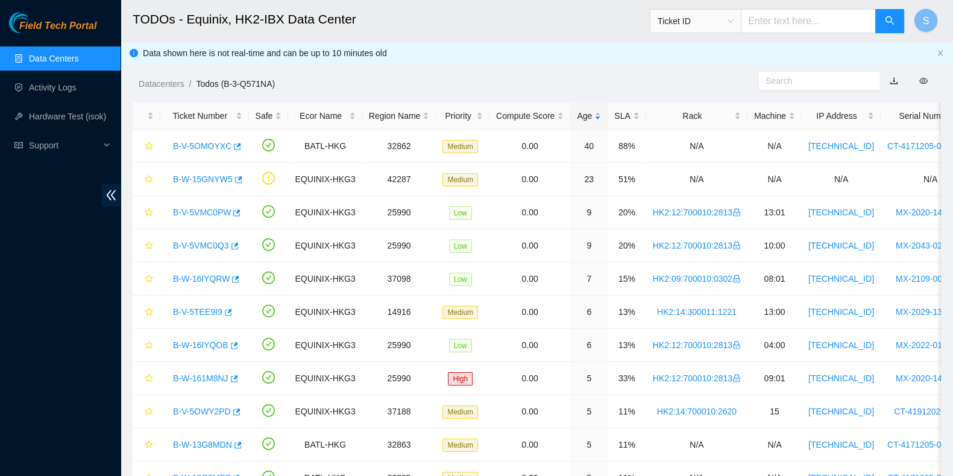
click at [152, 71] on div "Datacenters / Todos (B-3-Q571NA) /" at bounding box center [433, 57] width 625 height 68
click at [155, 77] on li "Datacenters /" at bounding box center [167, 83] width 57 height 13
click at [159, 82] on link "Datacenters" at bounding box center [161, 84] width 45 height 10
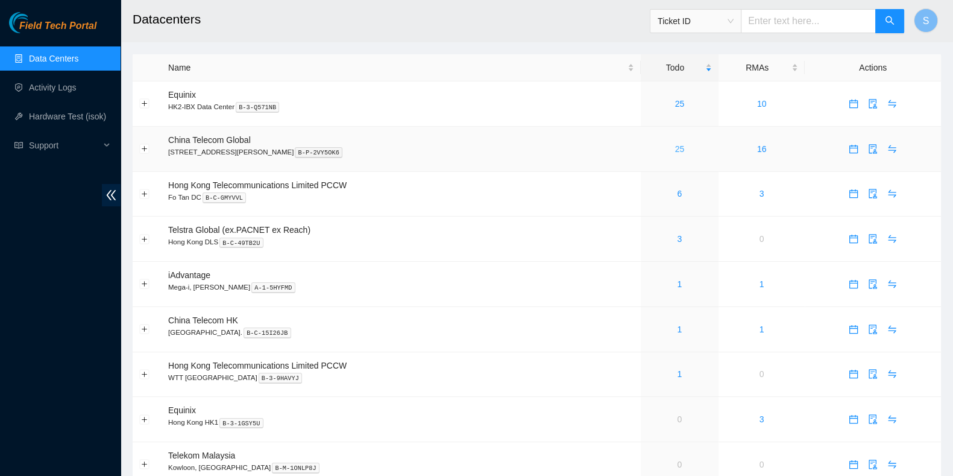
click at [675, 153] on link "25" at bounding box center [680, 149] width 10 height 10
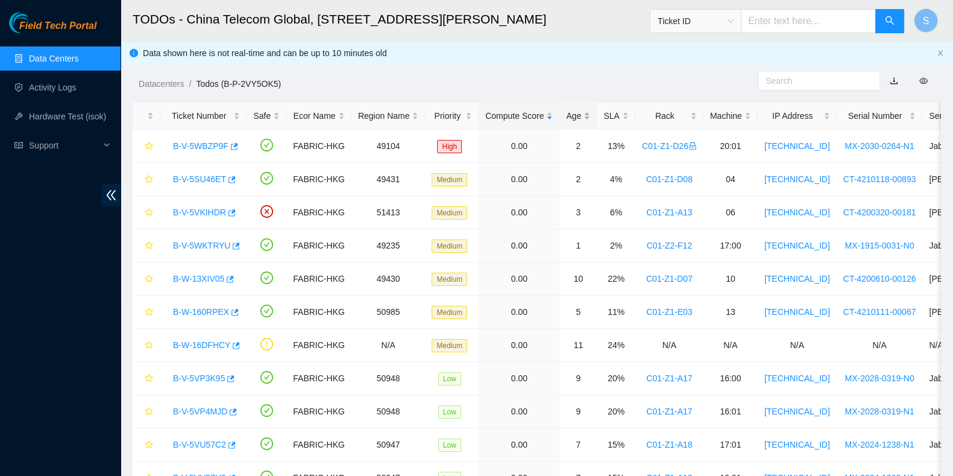
click at [572, 113] on div "Age" at bounding box center [578, 115] width 24 height 13
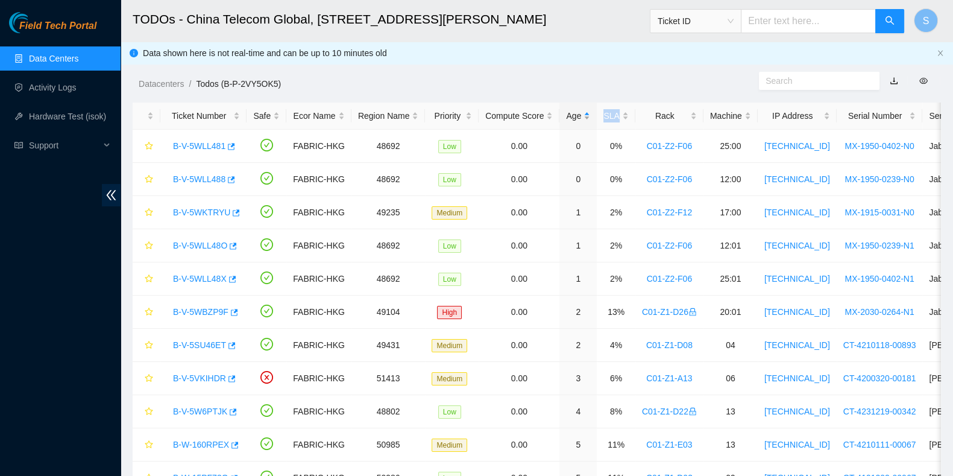
click at [573, 113] on div "Age" at bounding box center [578, 115] width 24 height 13
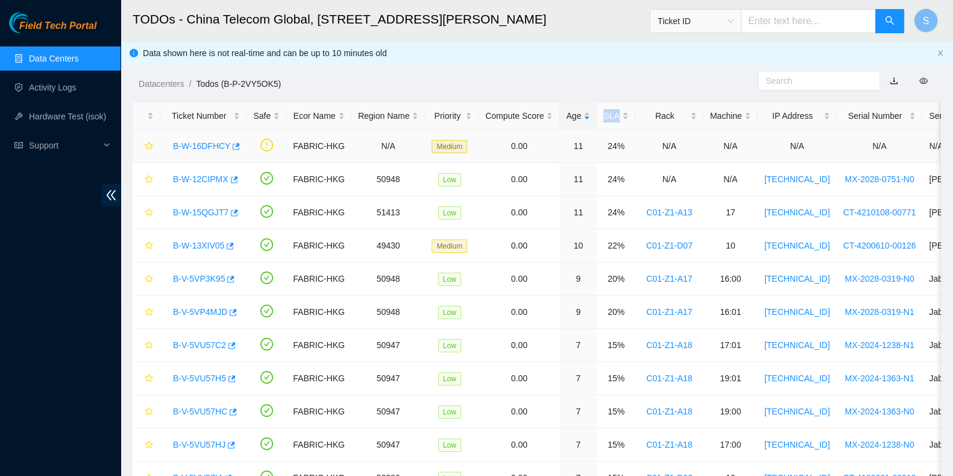
click at [200, 148] on link "B-W-16DFHCY" at bounding box center [201, 146] width 57 height 10
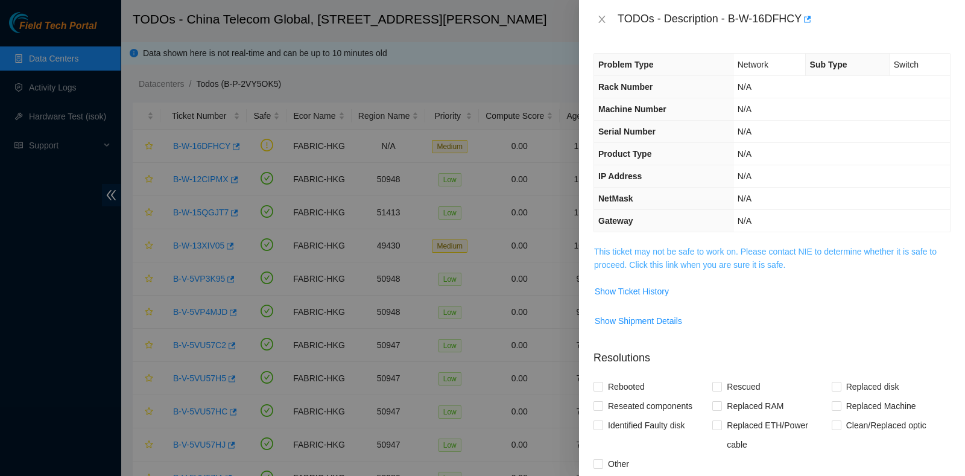
click at [743, 247] on link "This ticket may not be safe to work on. Please contact NIE to determine whether…" at bounding box center [765, 258] width 342 height 23
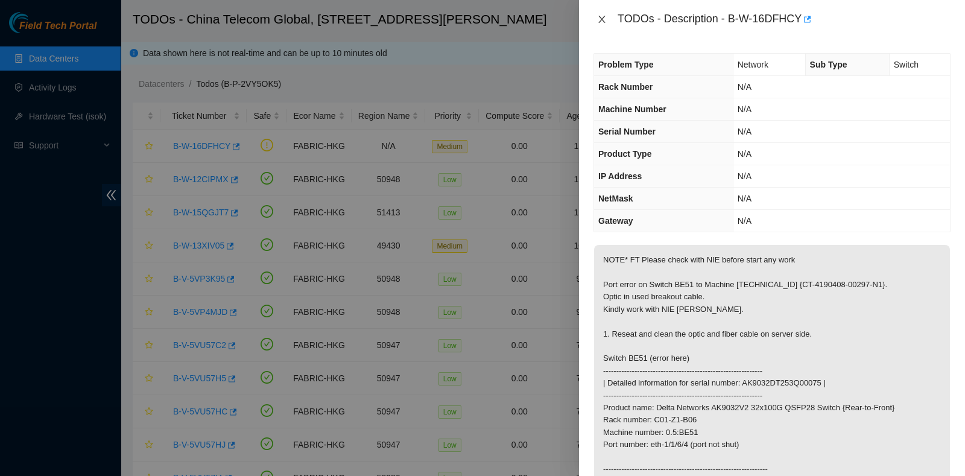
click at [598, 16] on icon "close" at bounding box center [602, 19] width 10 height 10
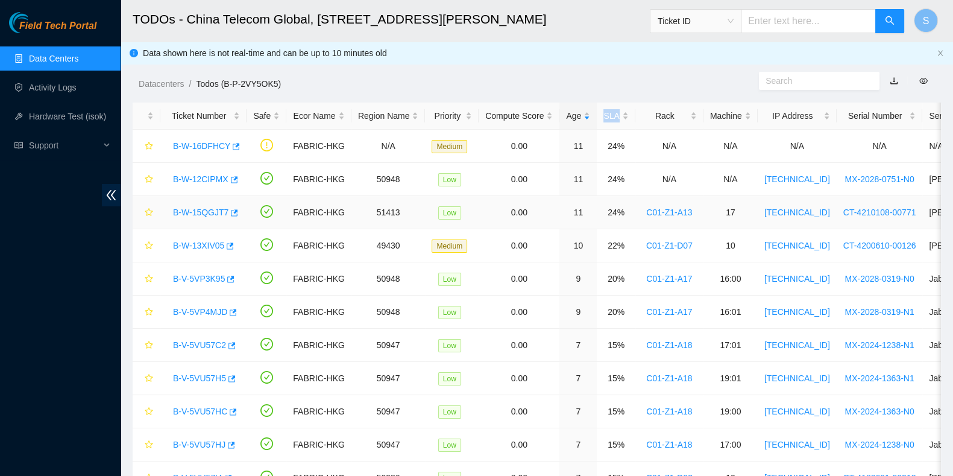
click at [190, 215] on link "B-W-15QGJT7" at bounding box center [200, 212] width 55 height 10
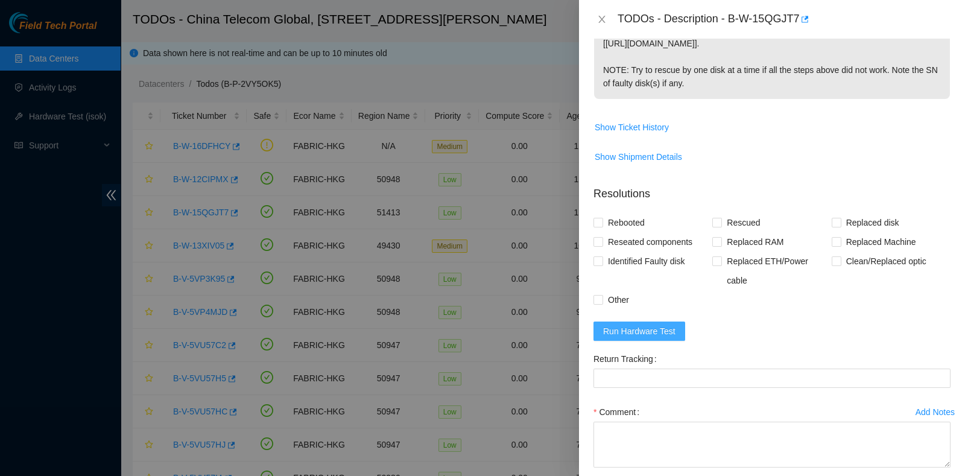
scroll to position [377, 0]
click at [638, 332] on span "Run Hardware Test" at bounding box center [639, 330] width 72 height 13
click at [625, 231] on span "Reseated components" at bounding box center [650, 240] width 94 height 19
click at [602, 236] on input "Reseated components" at bounding box center [597, 240] width 8 height 8
checkbox input "true"
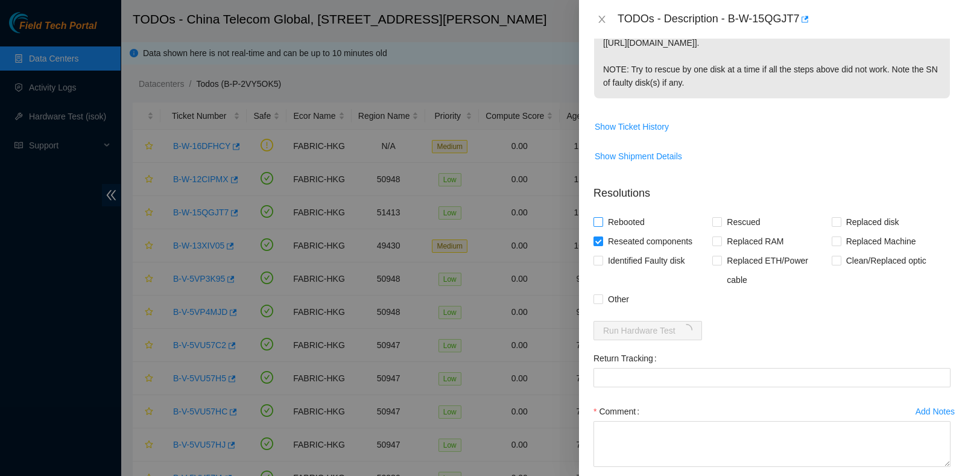
click at [622, 223] on span "Rebooted" at bounding box center [626, 221] width 46 height 19
click at [602, 223] on input "Rebooted" at bounding box center [597, 221] width 8 height 8
checkbox input "true"
click at [752, 227] on span "Rescued" at bounding box center [743, 221] width 43 height 19
click at [720, 225] on input "Rescued" at bounding box center [716, 221] width 8 height 8
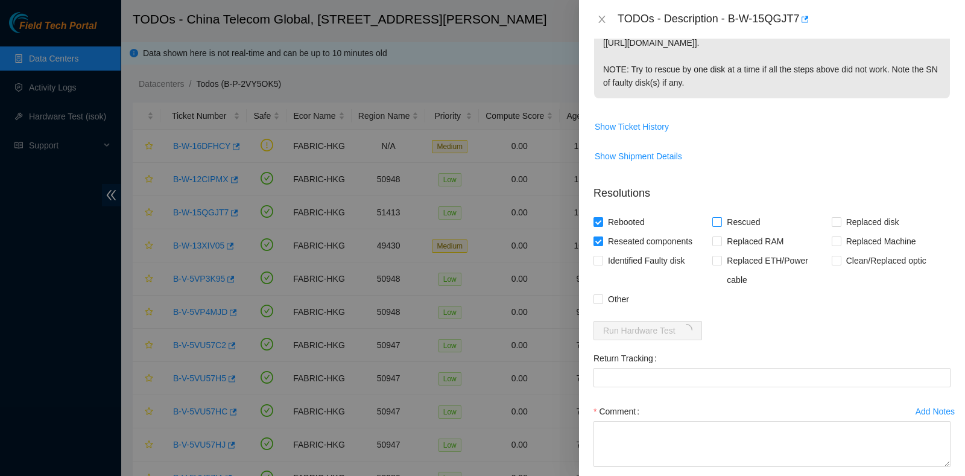
checkbox input "true"
click at [634, 432] on textarea "Comment" at bounding box center [771, 444] width 357 height 46
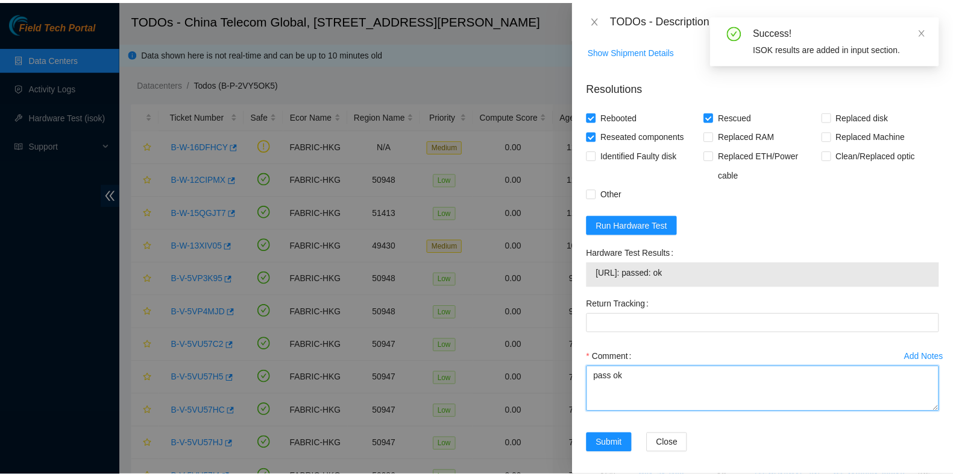
scroll to position [487, 0]
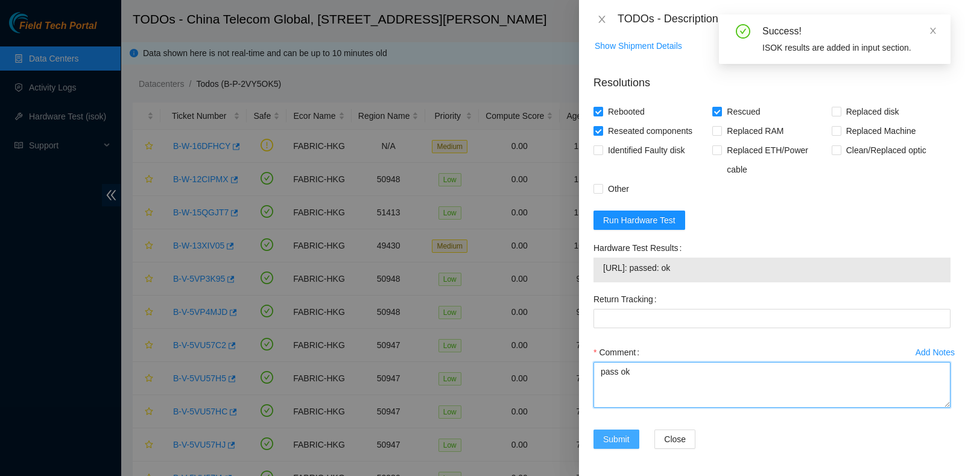
type textarea "pass ok"
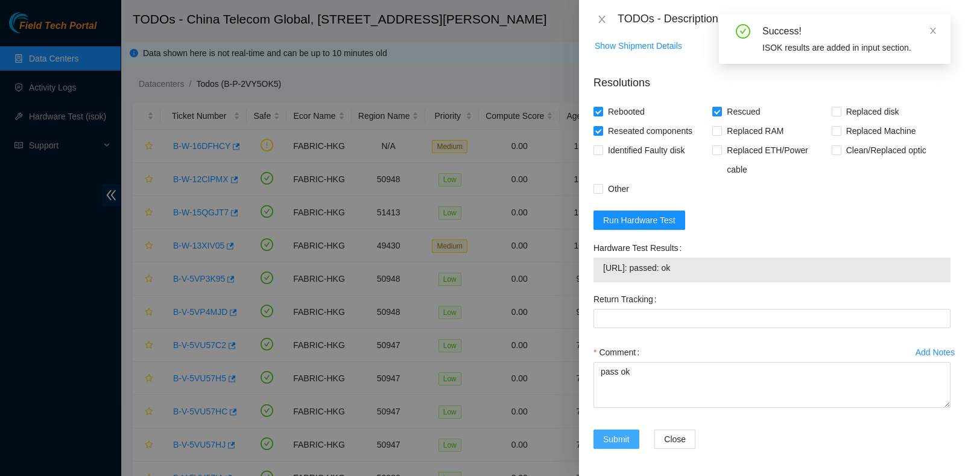
click at [625, 432] on span "Submit" at bounding box center [616, 438] width 27 height 13
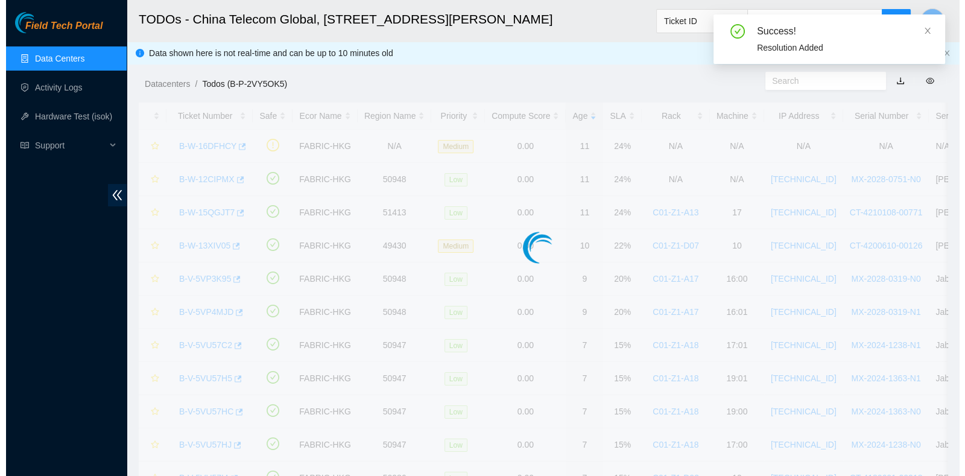
scroll to position [306, 0]
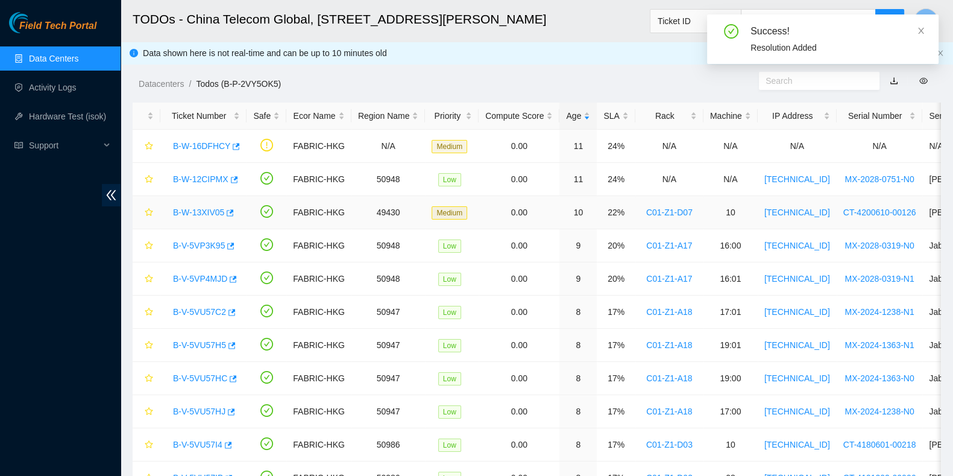
click at [206, 218] on div "B-W-13XIV05" at bounding box center [203, 212] width 73 height 19
click at [206, 210] on link "B-W-13XIV05" at bounding box center [198, 212] width 51 height 10
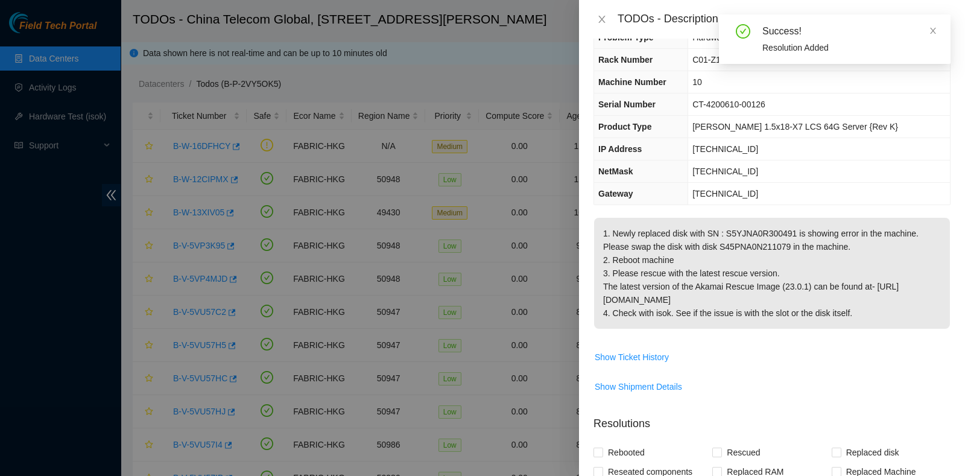
scroll to position [0, 0]
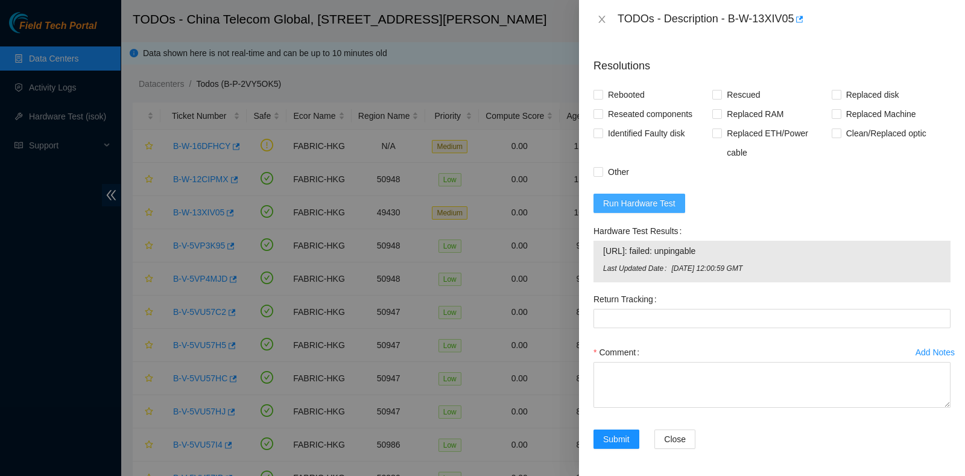
click at [659, 200] on span "Run Hardware Test" at bounding box center [639, 203] width 72 height 13
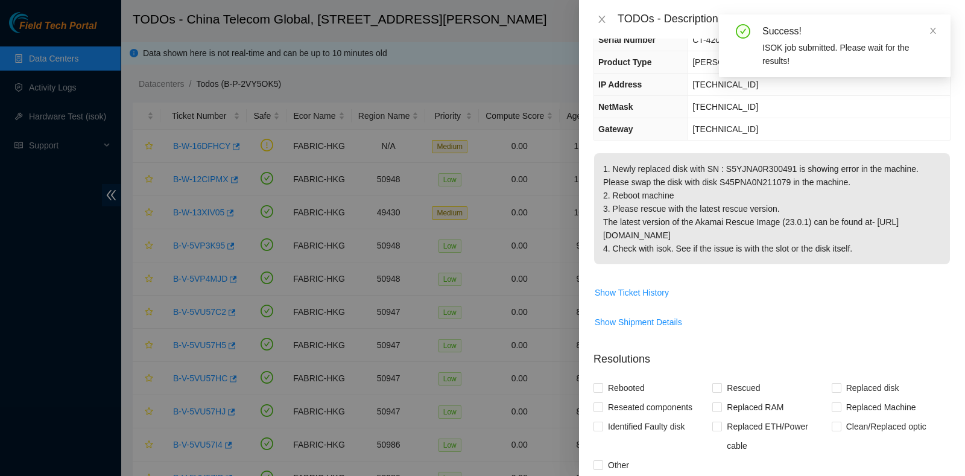
scroll to position [91, 0]
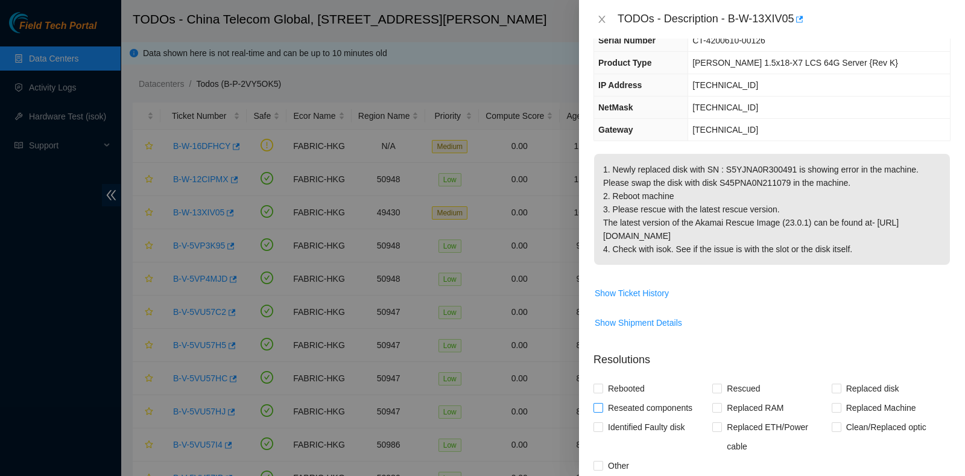
click at [597, 403] on input "Reseated components" at bounding box center [597, 407] width 8 height 8
checkbox input "true"
click at [600, 393] on label "Rebooted" at bounding box center [621, 388] width 56 height 19
click at [600, 392] on input "Rebooted" at bounding box center [597, 387] width 8 height 8
checkbox input "true"
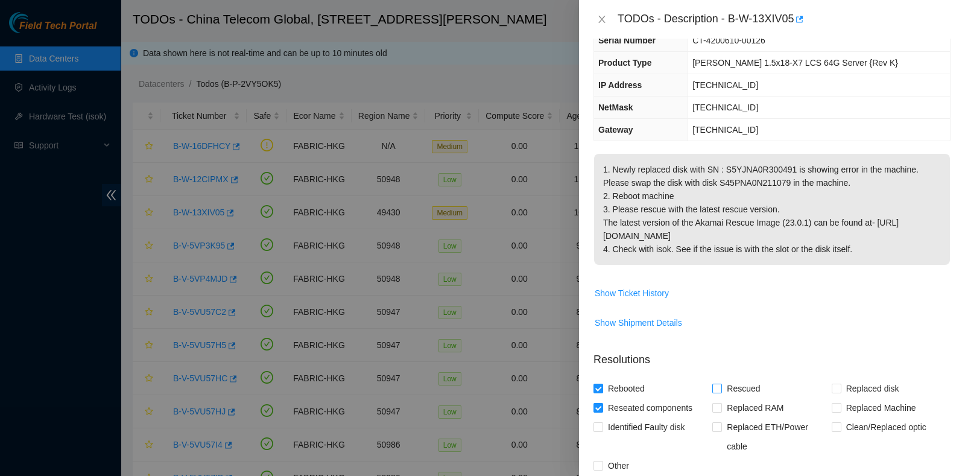
click at [714, 384] on input "Rescued" at bounding box center [716, 387] width 8 height 8
checkbox input "true"
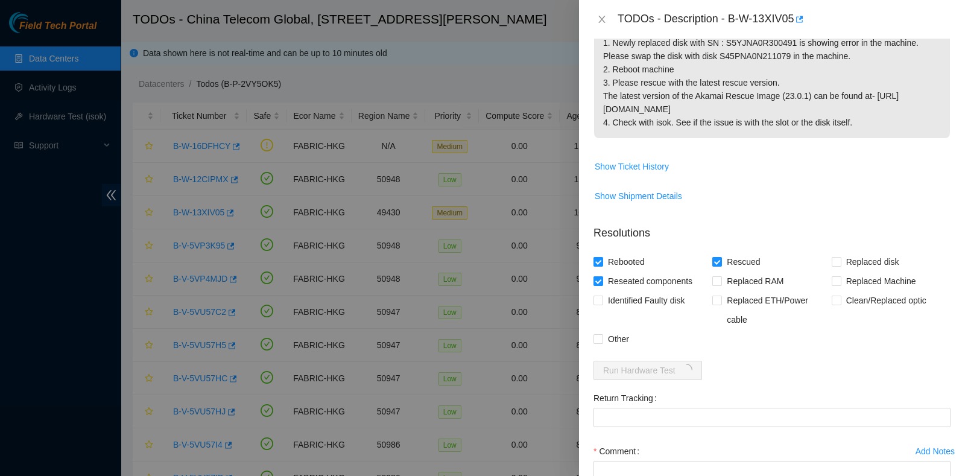
scroll to position [316, 0]
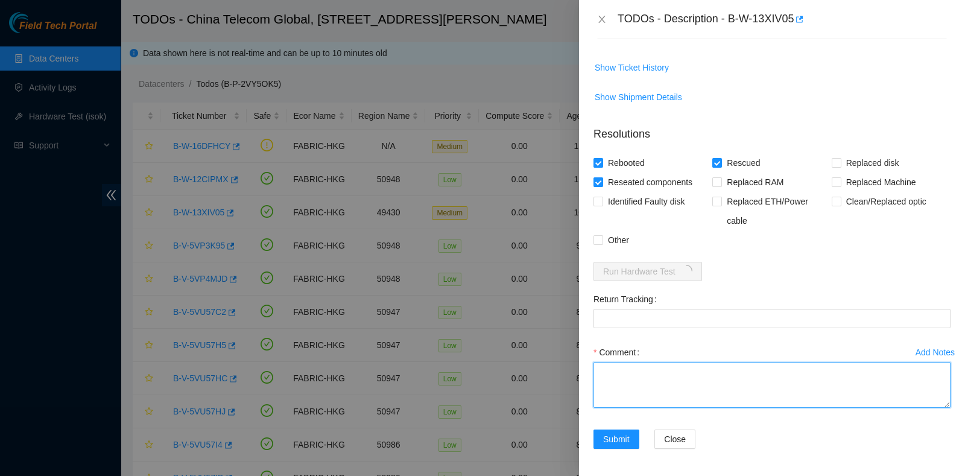
click at [729, 362] on textarea "Comment" at bounding box center [771, 385] width 357 height 46
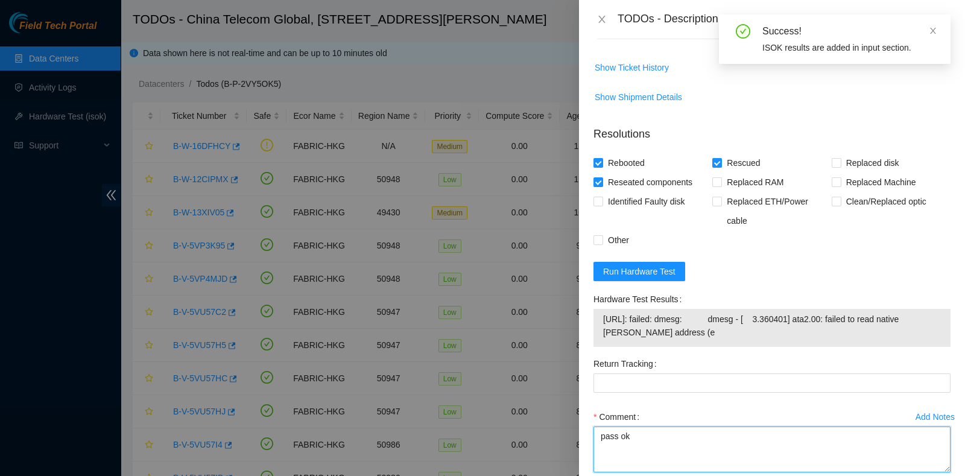
type textarea "pass ok"
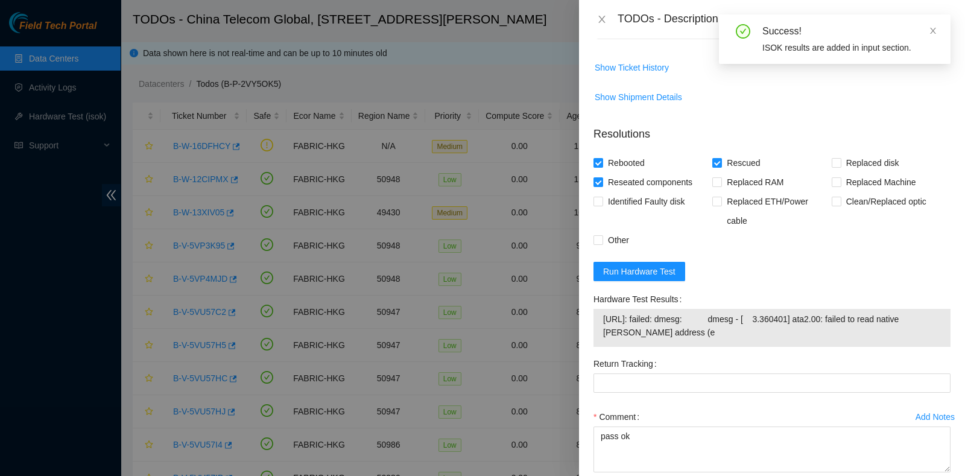
click at [647, 248] on form "Resolutions Rebooted Rescued Replaced disk Reseated components Replaced RAM Rep…" at bounding box center [771, 321] width 357 height 411
click at [647, 265] on span "Run Hardware Test" at bounding box center [639, 271] width 72 height 13
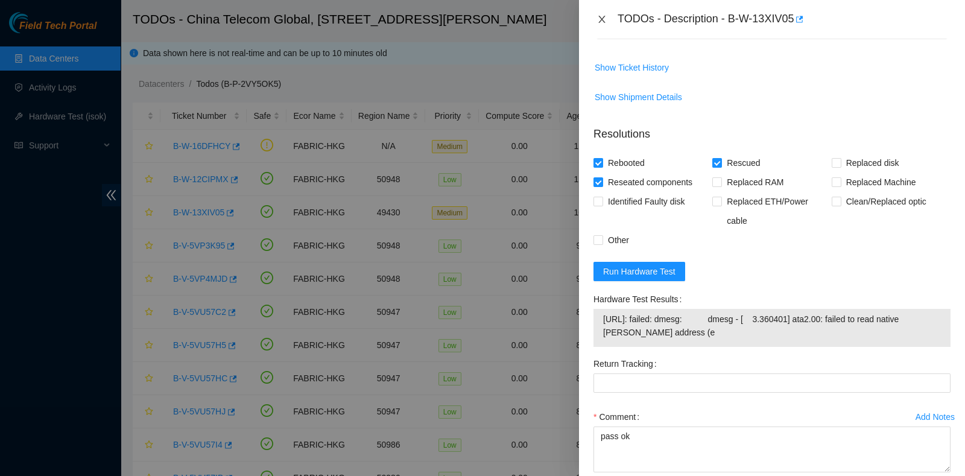
click at [606, 19] on icon "close" at bounding box center [602, 19] width 10 height 10
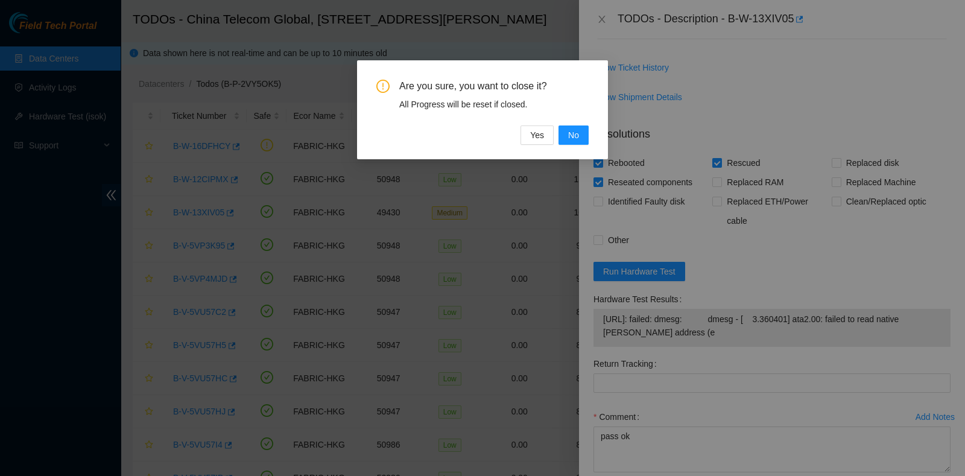
click at [541, 152] on div "Are you sure, you want to close it? All Progress will be reset if closed. Yes No" at bounding box center [482, 109] width 251 height 99
click at [543, 139] on span "Yes" at bounding box center [537, 134] width 14 height 13
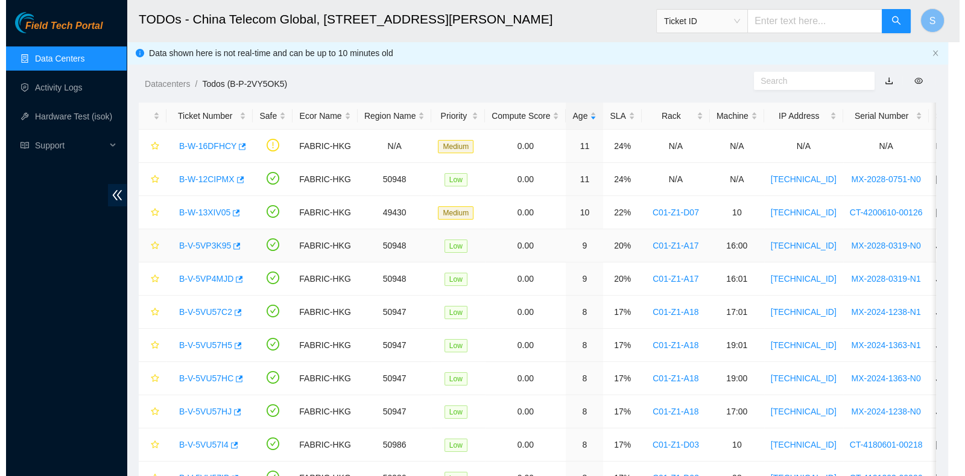
scroll to position [338, 0]
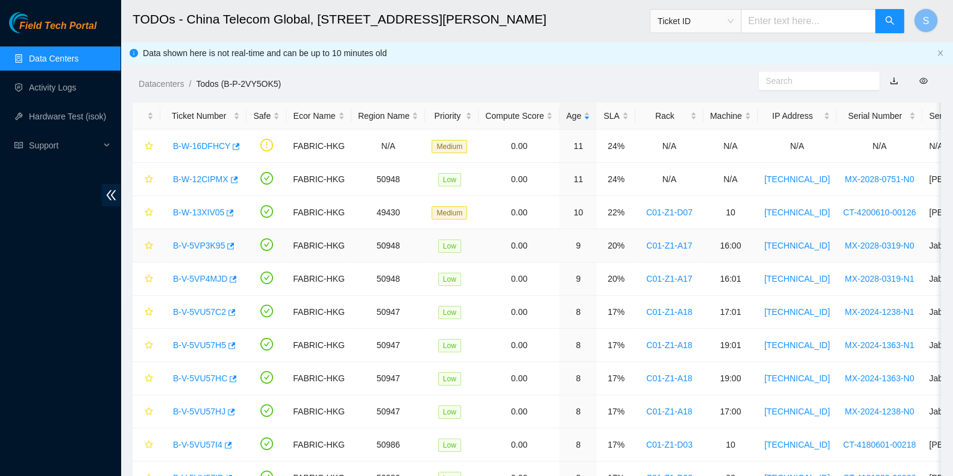
click at [213, 242] on link "B-V-5VP3K95" at bounding box center [199, 246] width 52 height 10
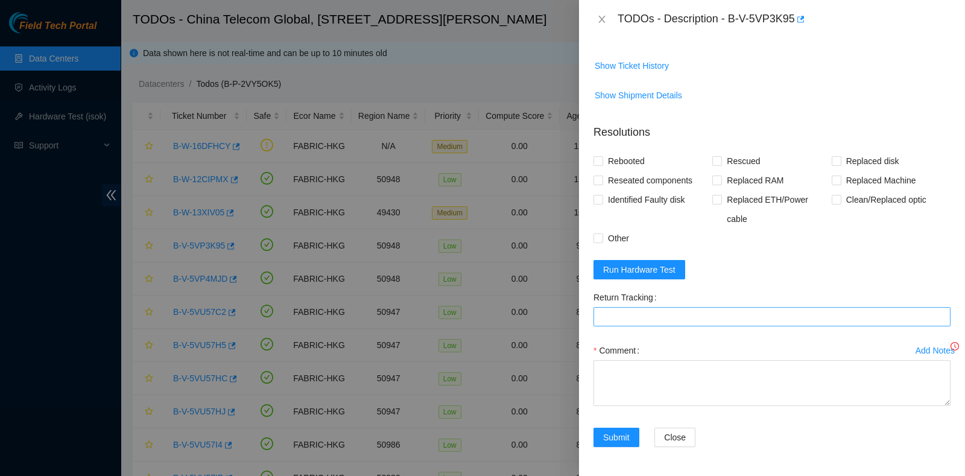
scroll to position [290, 0]
click at [645, 275] on span "Run Hardware Test" at bounding box center [639, 271] width 72 height 13
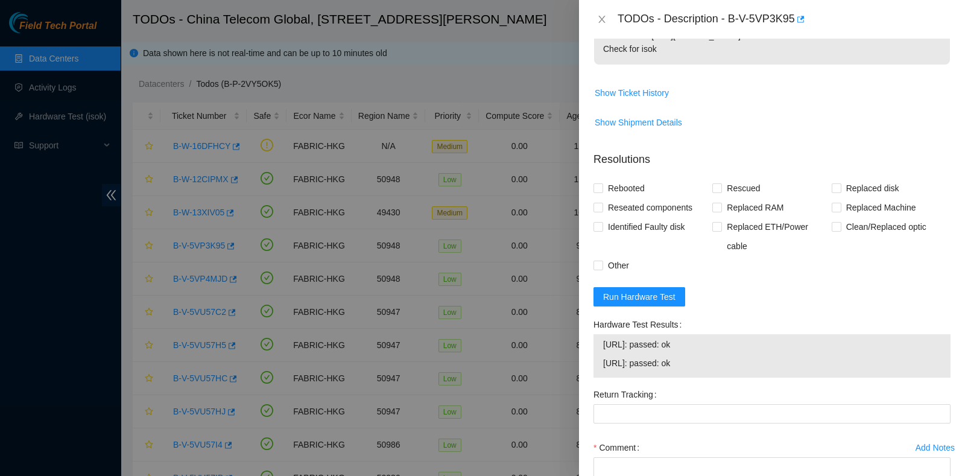
scroll to position [265, 0]
drag, startPoint x: 640, startPoint y: 200, endPoint x: 634, endPoint y: 192, distance: 10.0
click at [639, 200] on span "Reseated components" at bounding box center [650, 206] width 94 height 19
click at [602, 202] on input "Reseated components" at bounding box center [597, 206] width 8 height 8
checkbox input "true"
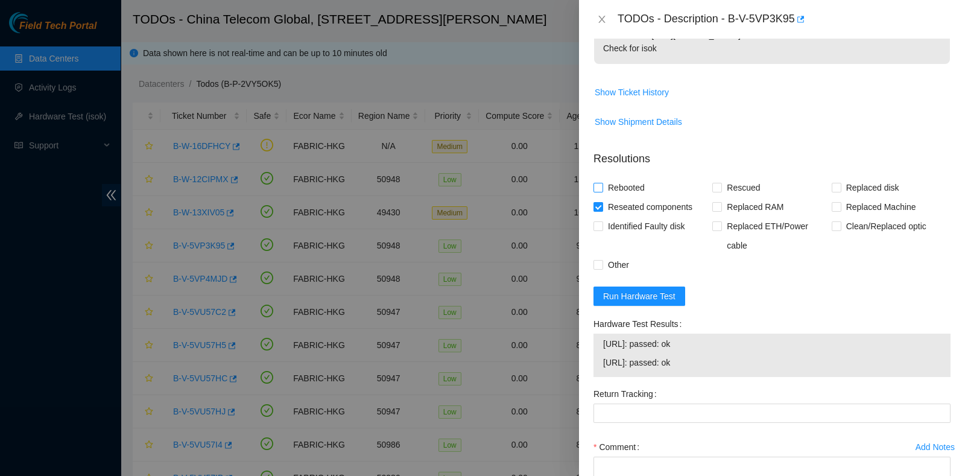
click at [631, 187] on span "Rebooted" at bounding box center [626, 187] width 46 height 19
click at [602, 187] on input "Rebooted" at bounding box center [597, 187] width 8 height 8
checkbox input "true"
click at [731, 191] on span "Rescued" at bounding box center [743, 187] width 43 height 19
click at [720, 191] on input "Rescued" at bounding box center [716, 187] width 8 height 8
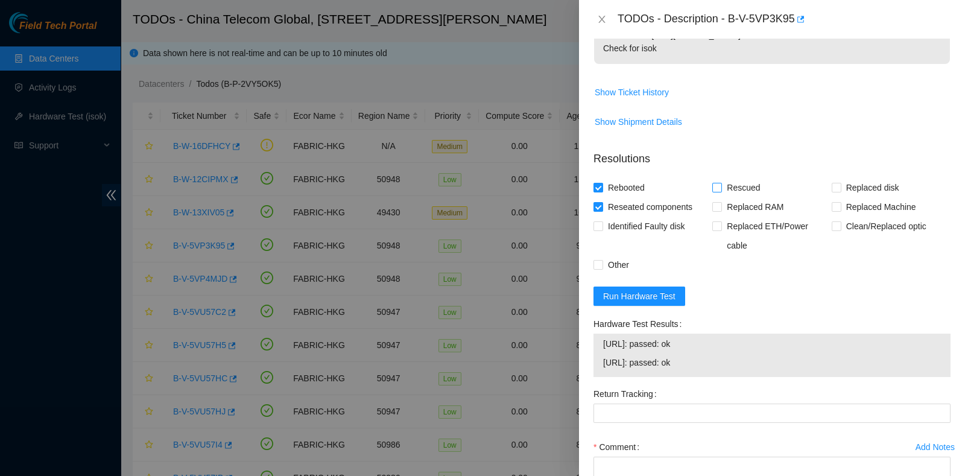
checkbox input "true"
click at [652, 464] on textarea "Comment" at bounding box center [771, 479] width 357 height 46
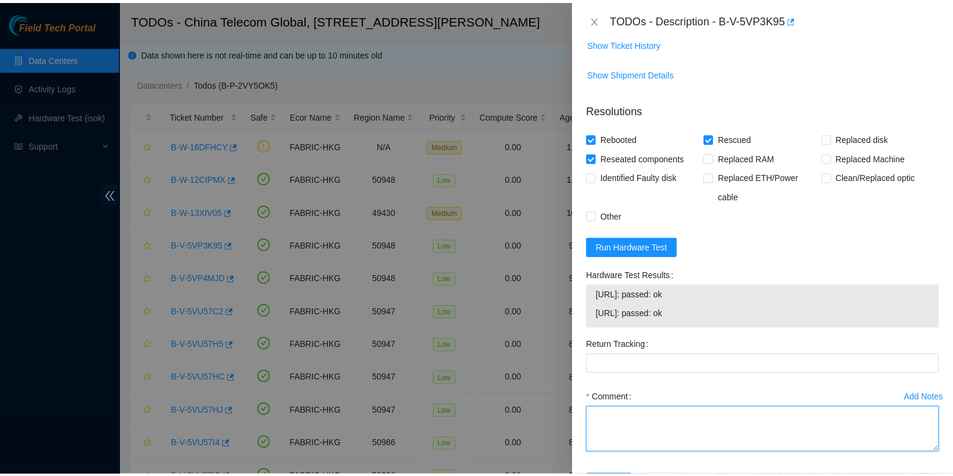
scroll to position [360, 0]
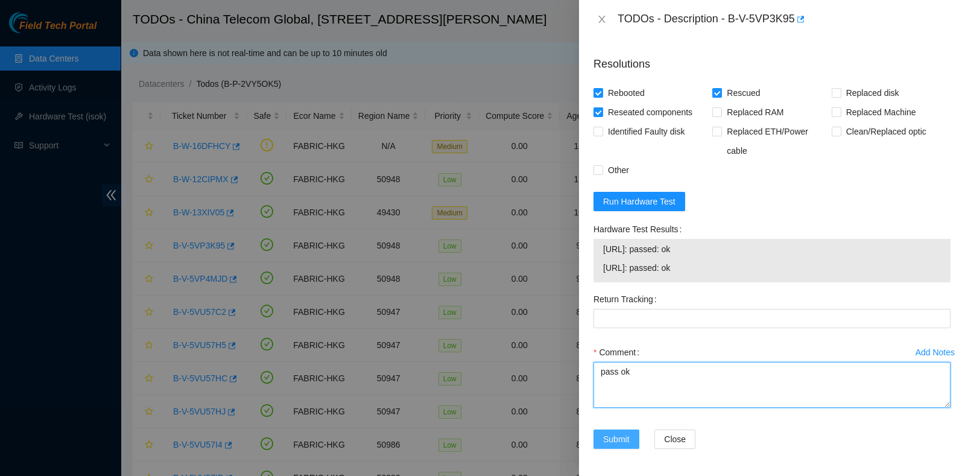
type textarea "pass ok"
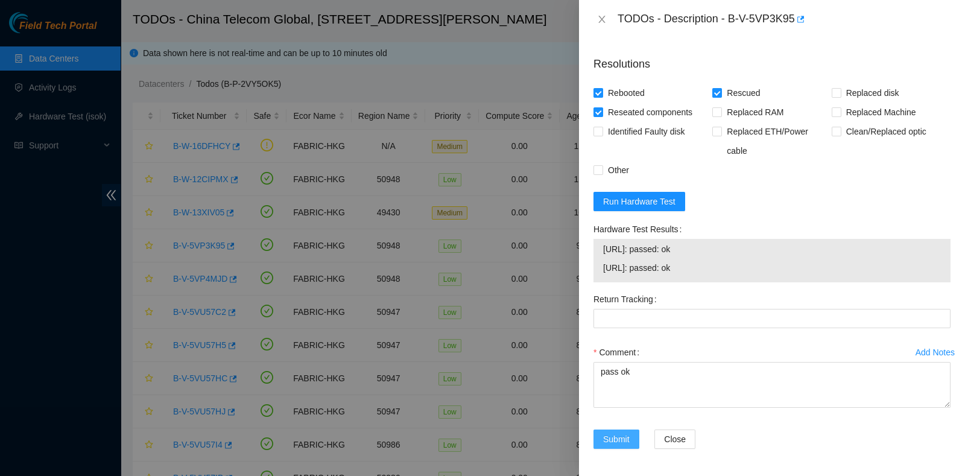
click at [626, 429] on button "Submit" at bounding box center [616, 438] width 46 height 19
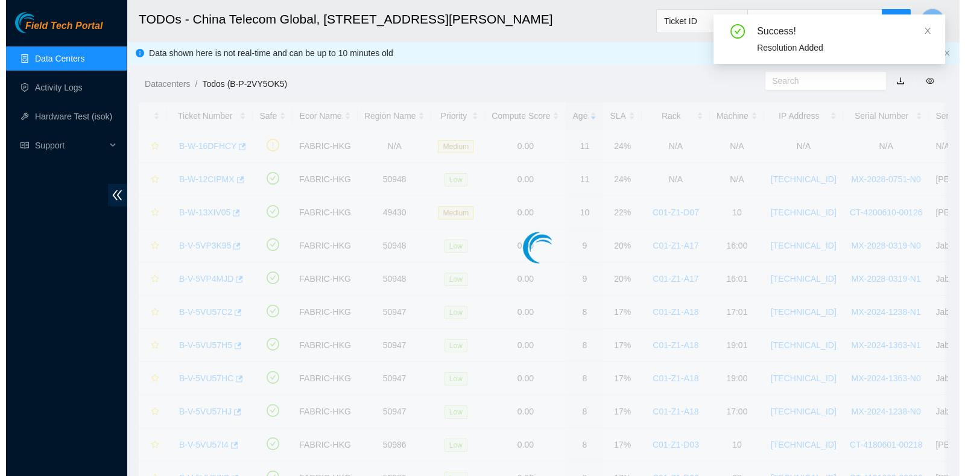
scroll to position [325, 0]
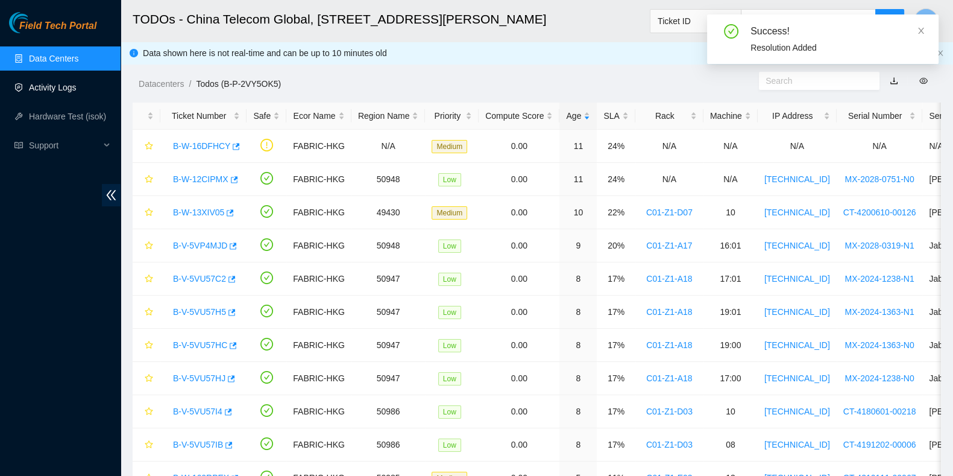
click at [43, 90] on link "Activity Logs" at bounding box center [53, 88] width 48 height 10
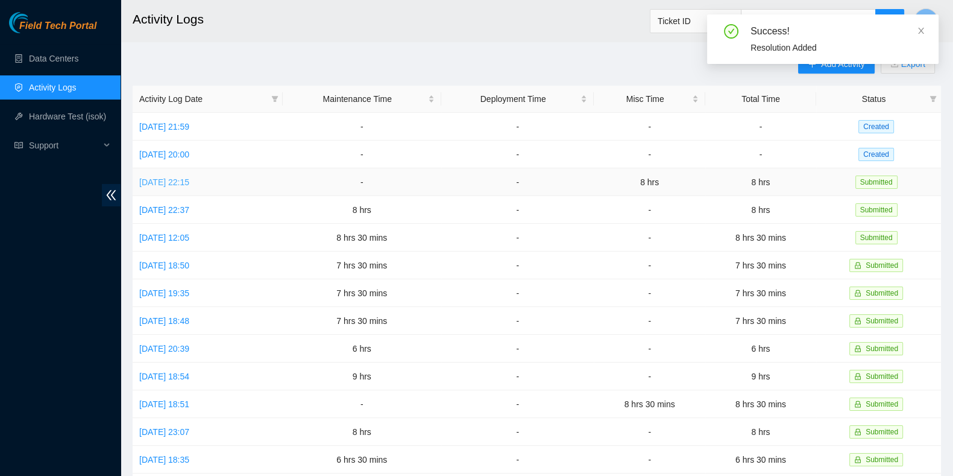
click at [188, 179] on link "Thu, 25 Sep 2025 22:15" at bounding box center [164, 182] width 50 height 10
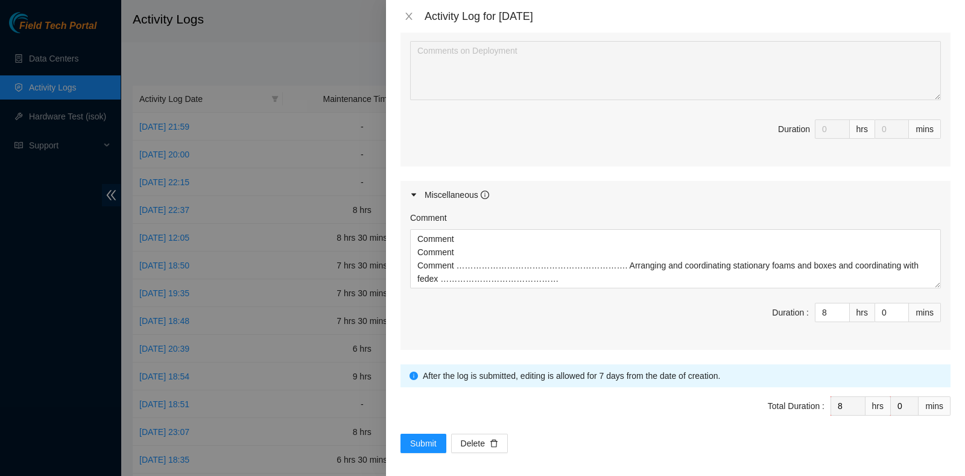
scroll to position [568, 0]
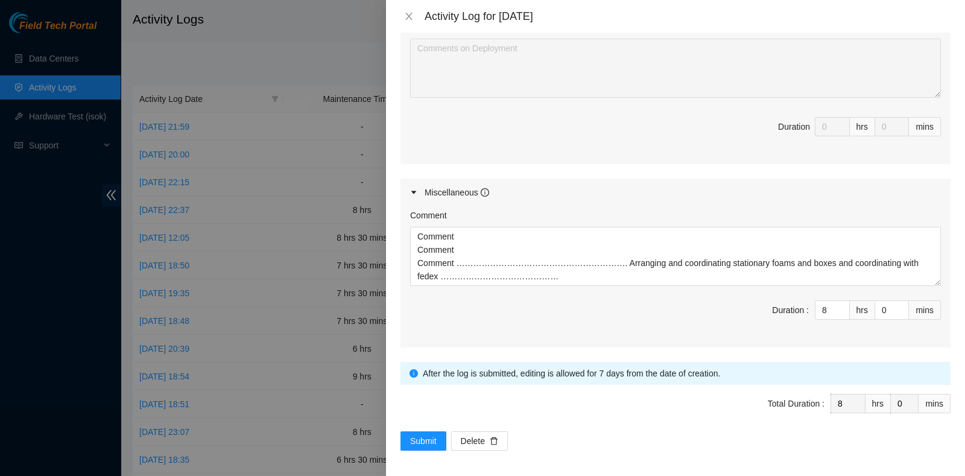
click at [403, 8] on div "Activity Log for 25-09-2025" at bounding box center [675, 16] width 579 height 33
click at [408, 12] on icon "close" at bounding box center [409, 16] width 10 height 10
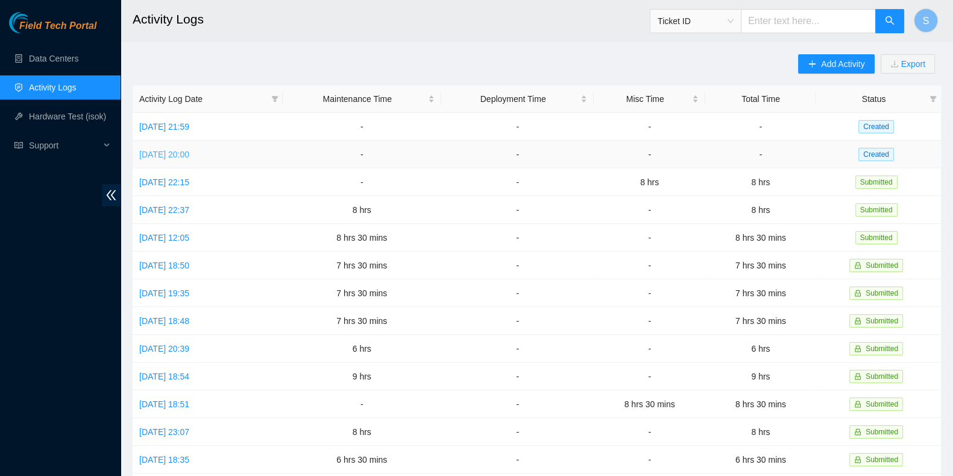
click at [189, 153] on link "Fri, 26 Sep 2025 20:00" at bounding box center [164, 155] width 50 height 10
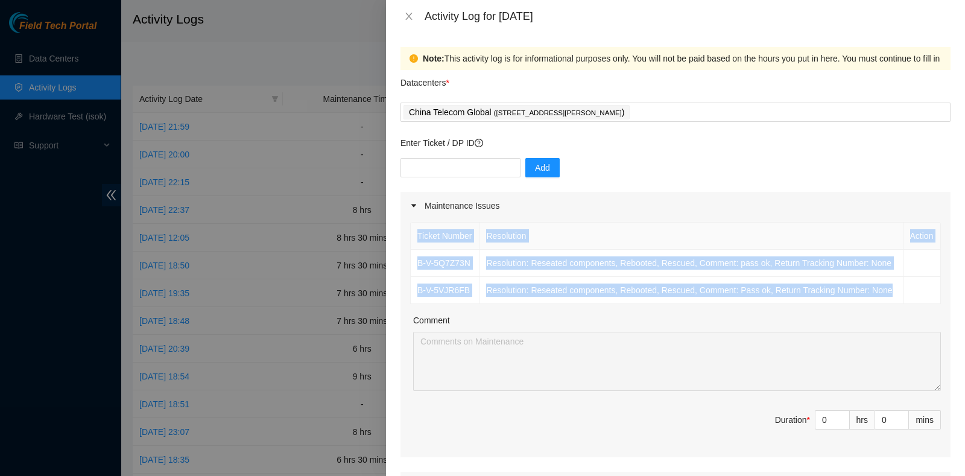
drag, startPoint x: 896, startPoint y: 298, endPoint x: 403, endPoint y: 258, distance: 494.1
click at [403, 258] on div "Ticket Number Resolution Action B-V-5Q7Z73N Resolution: Reseated components, Re…" at bounding box center [675, 338] width 550 height 238
copy table "Ticket Number Resolution Action B-V-5Q7Z73N Resolution: Reseated components, Re…"
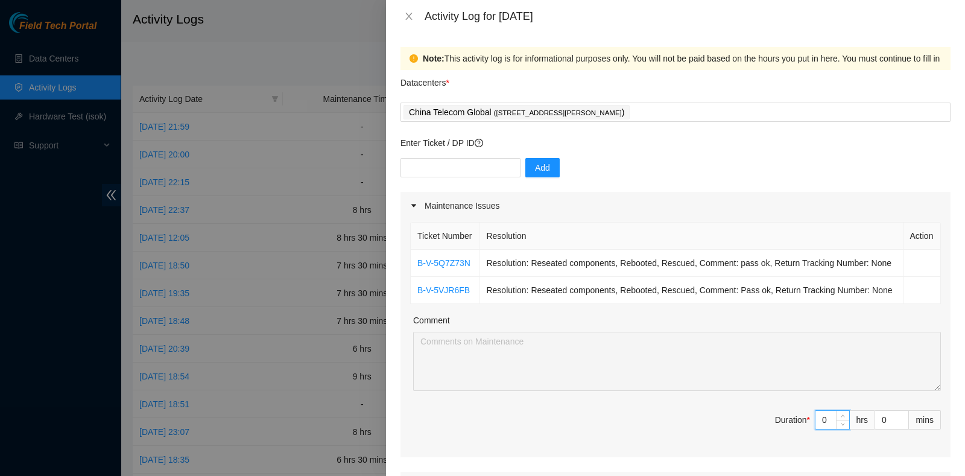
drag, startPoint x: 819, startPoint y: 415, endPoint x: 779, endPoint y: 413, distance: 40.4
click at [779, 413] on span "Duration * 0 hrs 0 mins" at bounding box center [675, 427] width 530 height 34
type input "6"
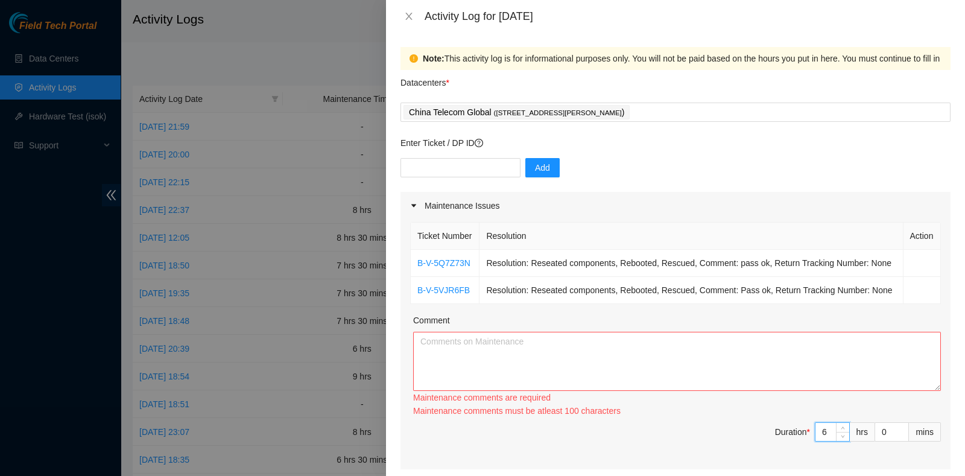
type input "6"
click at [690, 361] on textarea "Comment" at bounding box center [676, 361] width 527 height 59
paste textarea "Ticket Number Resolution Action B-V-5Q7Z73N Resolution: Reseated components, Re…"
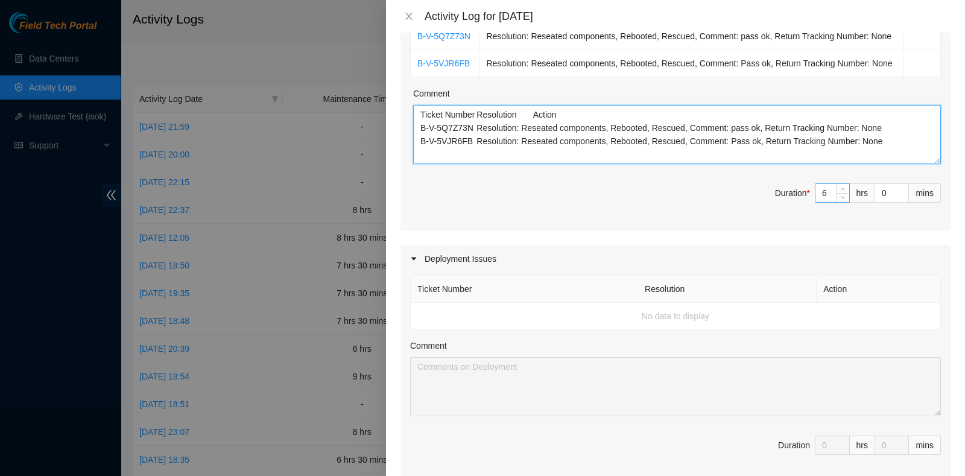
scroll to position [226, 0]
type textarea "Ticket Number Resolution Action B-V-5Q7Z73N Resolution: Reseated components, Re…"
drag, startPoint x: 816, startPoint y: 194, endPoint x: 782, endPoint y: 192, distance: 33.2
click at [782, 192] on span "Duration * 6 hrs 0 mins" at bounding box center [675, 201] width 530 height 34
type input "5"
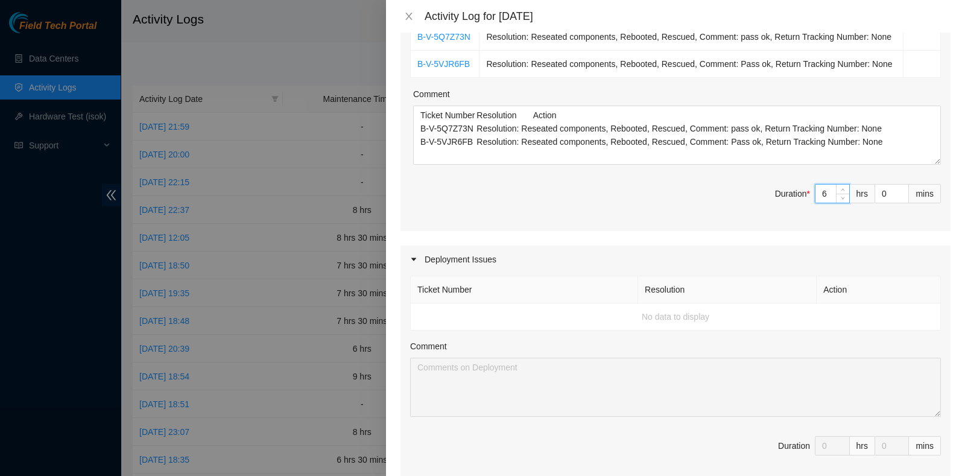
type input "5"
click at [875, 189] on input "0" at bounding box center [891, 193] width 33 height 18
type input "30"
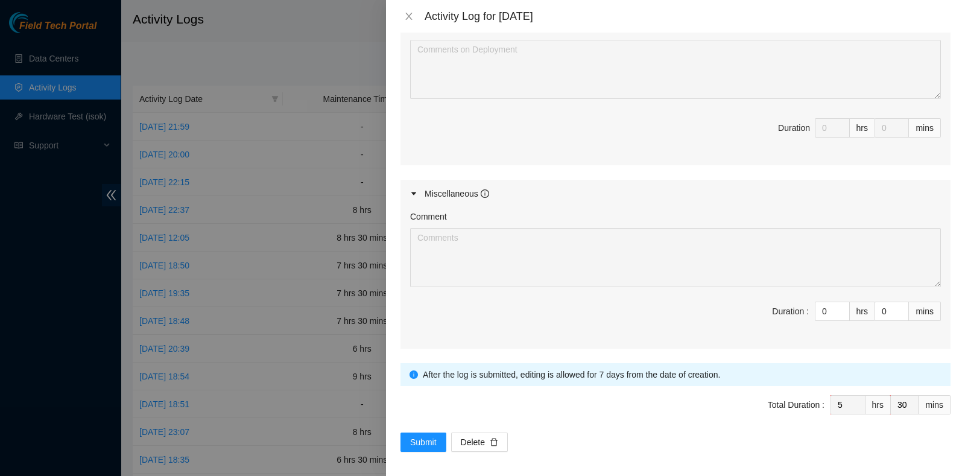
scroll to position [545, 0]
type input "30"
click at [422, 447] on div "Note: This activity log is for informational purposes only. You will not be pai…" at bounding box center [675, 254] width 579 height 443
click at [422, 439] on span "Submit" at bounding box center [423, 440] width 27 height 13
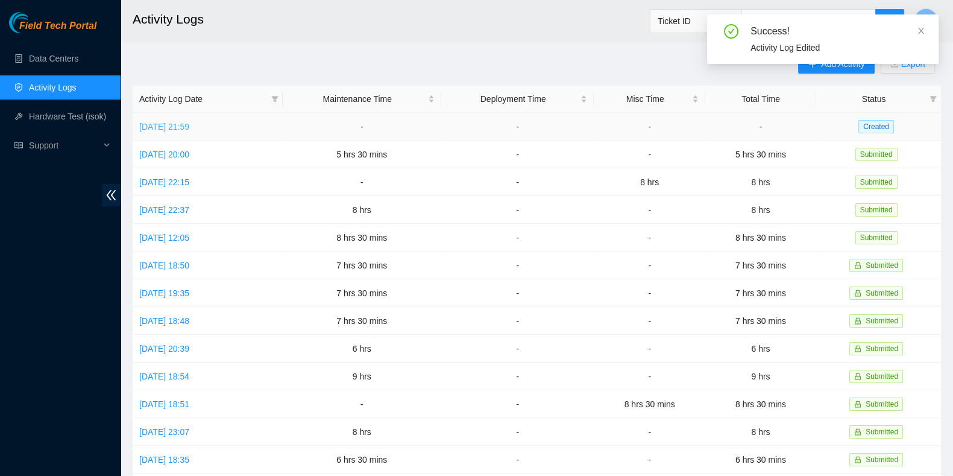
click at [189, 127] on link "Sun, 28 Sep 2025 21:59" at bounding box center [164, 127] width 50 height 10
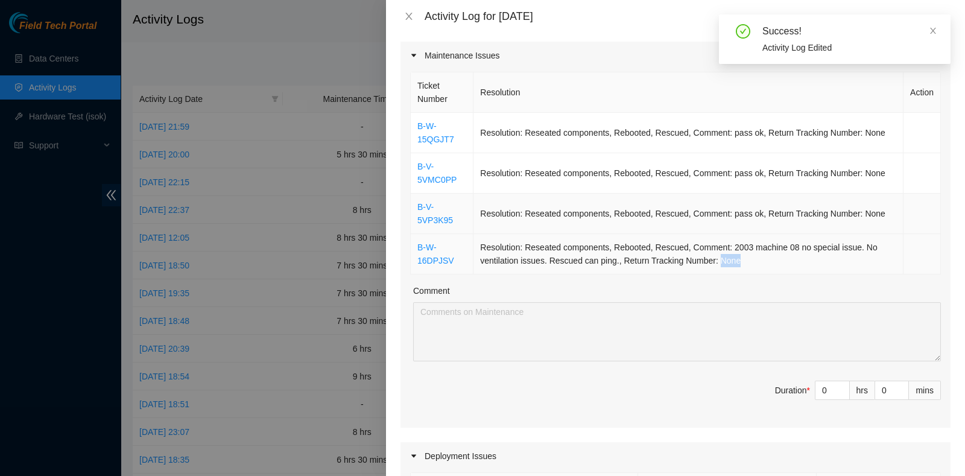
scroll to position [150, 0]
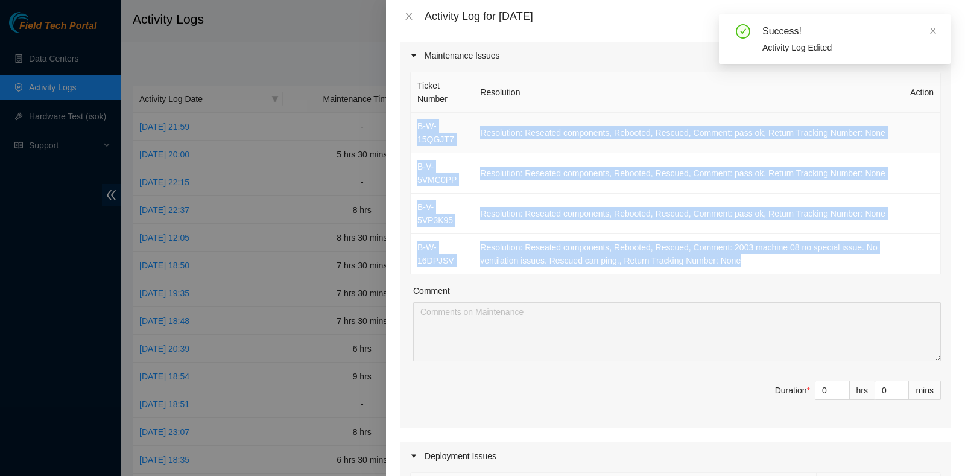
drag, startPoint x: 752, startPoint y: 257, endPoint x: 415, endPoint y: 119, distance: 364.4
click at [415, 119] on tbody "B-W-15QGJT7 Resolution: Reseated components, Rebooted, Rescued, Comment: pass o…" at bounding box center [676, 194] width 530 height 162
copy tbody "B-W-15QGJT7 Resolution: Reseated components, Rebooted, Rescued, Comment: pass o…"
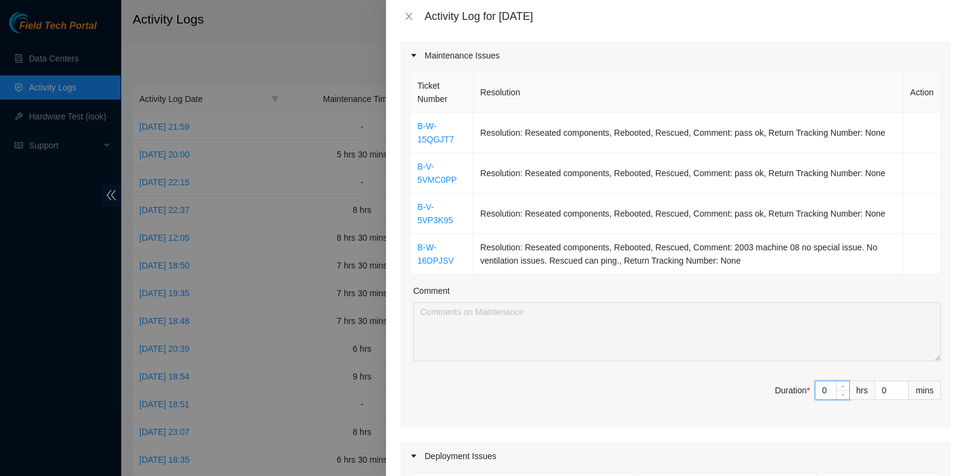
drag, startPoint x: 815, startPoint y: 388, endPoint x: 795, endPoint y: 382, distance: 21.4
click at [796, 387] on span "Duration * 0 hrs 0 mins" at bounding box center [675, 397] width 530 height 34
type input "6"
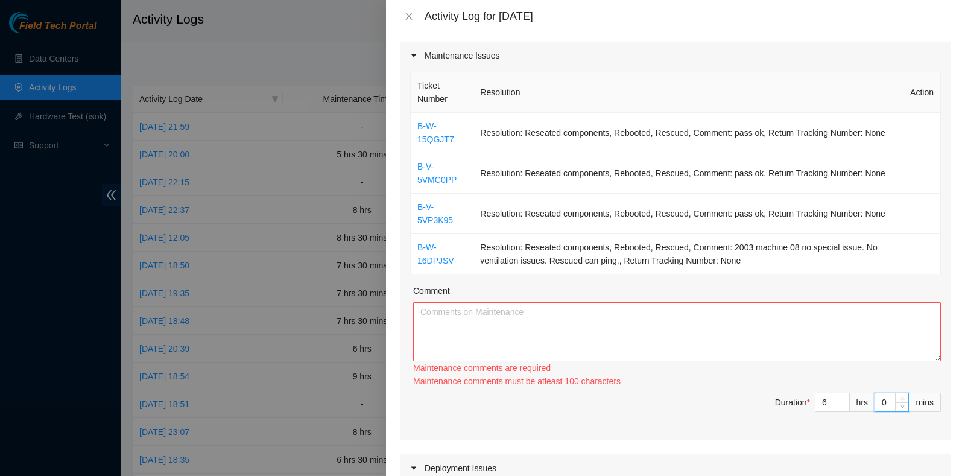
type input "3"
type input "30"
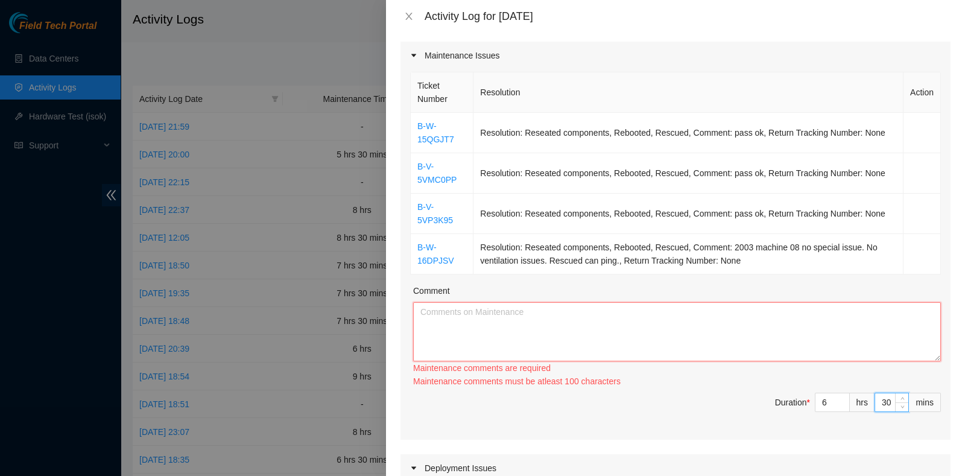
click at [505, 319] on textarea "Comment" at bounding box center [676, 331] width 527 height 59
paste textarea "B-W-15QGJT7 Resolution: Reseated components, Rebooted, Rescued, Comment: pass o…"
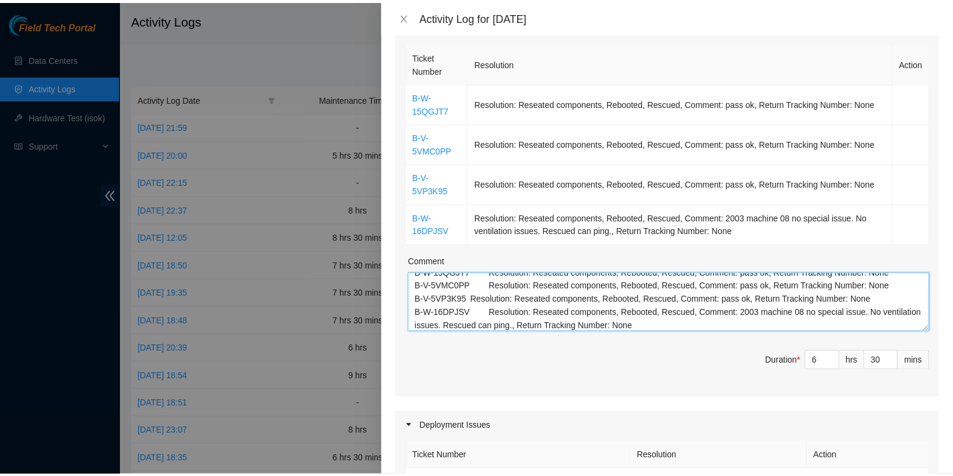
scroll to position [666, 0]
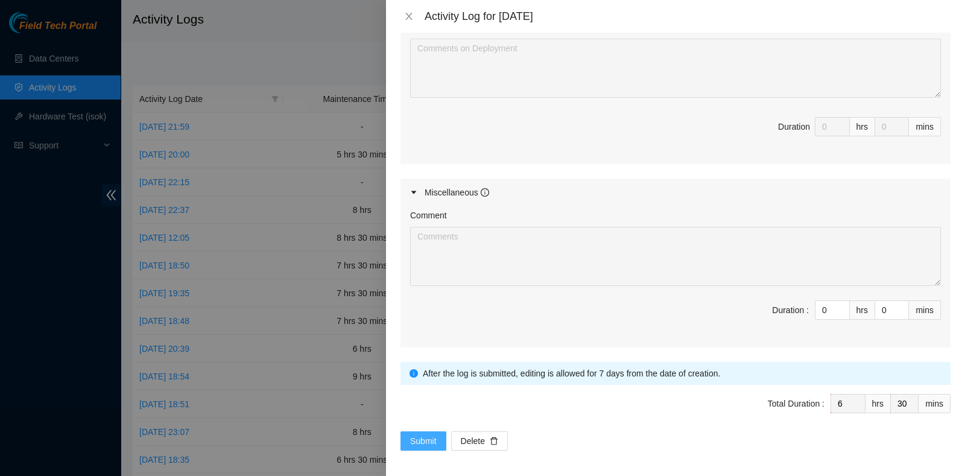
type textarea "B-W-15QGJT7 Resolution: Reseated components, Rebooted, Rescued, Comment: pass o…"
click at [427, 431] on button "Submit" at bounding box center [423, 440] width 46 height 19
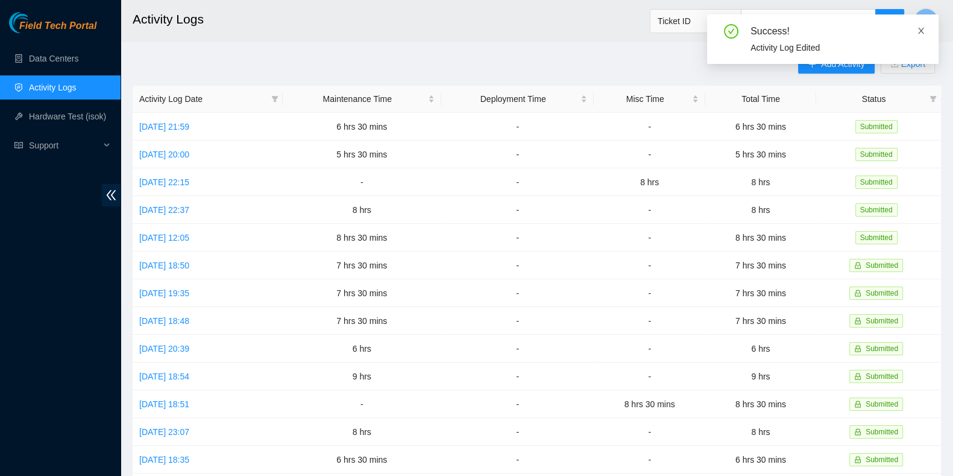
click at [917, 28] on icon "close" at bounding box center [921, 31] width 8 height 8
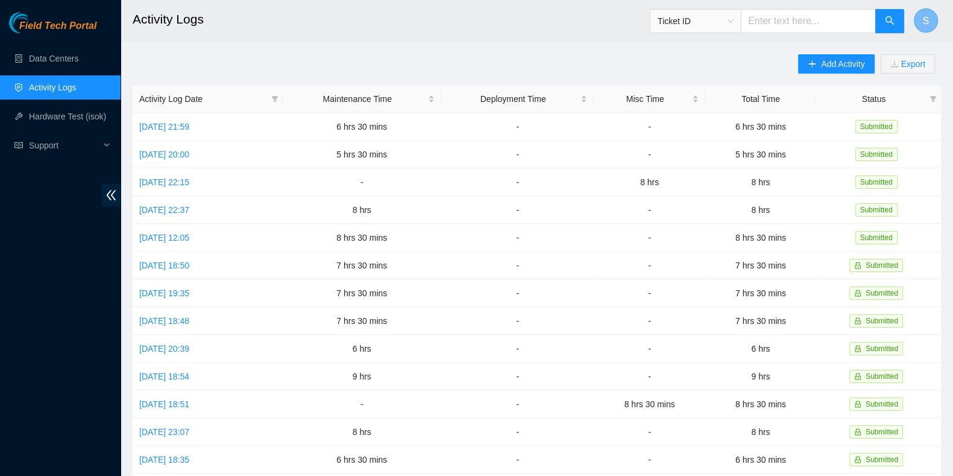
click at [929, 18] on button "S" at bounding box center [926, 20] width 24 height 24
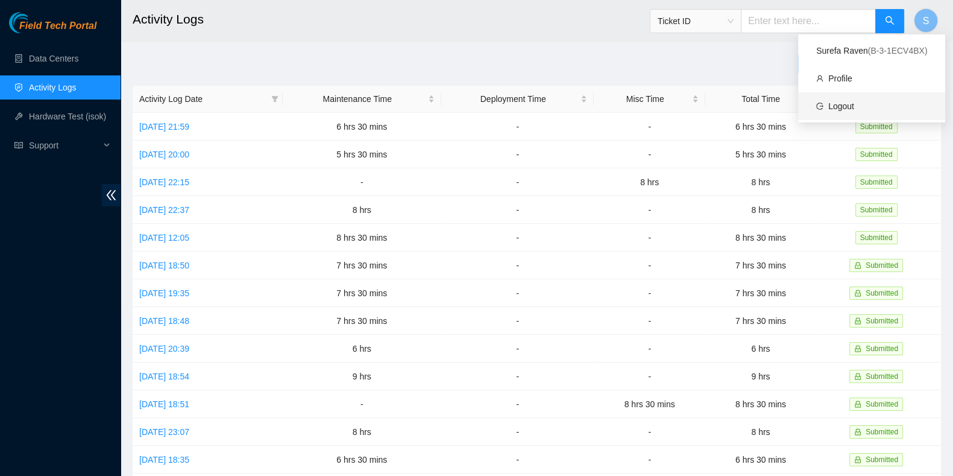
click at [834, 109] on link "Logout" at bounding box center [841, 106] width 26 height 10
